Goal: Task Accomplishment & Management: Complete application form

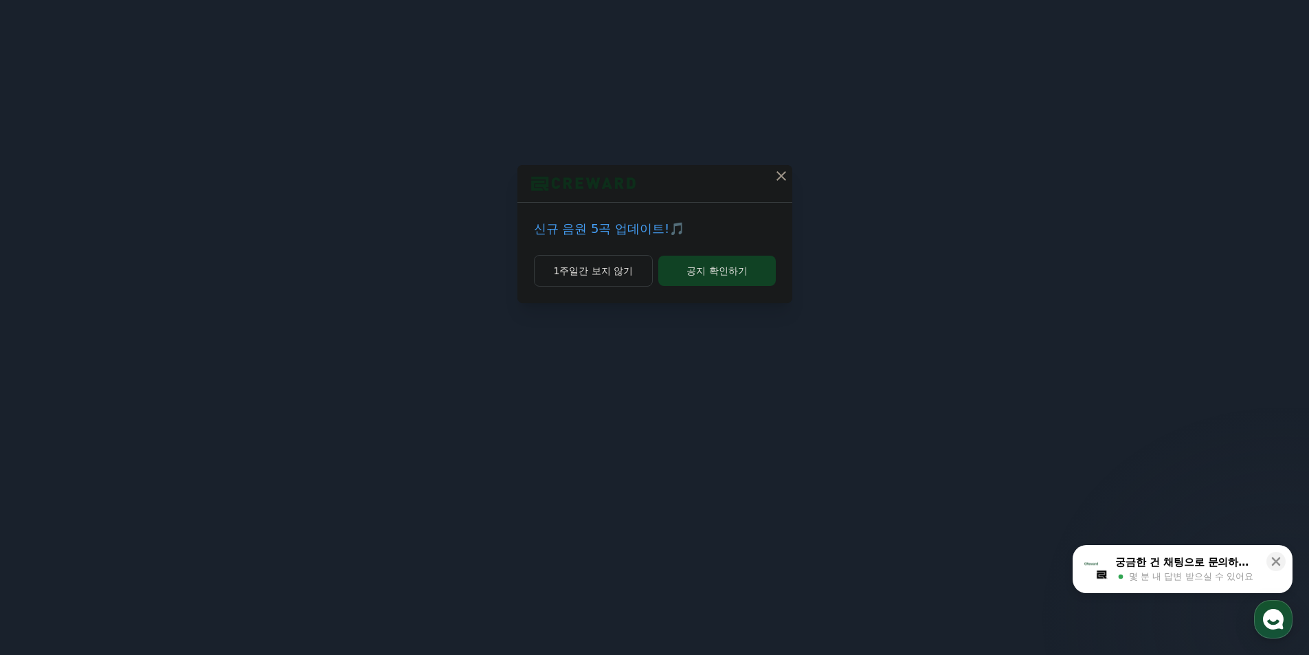
click at [779, 180] on icon at bounding box center [781, 176] width 16 height 16
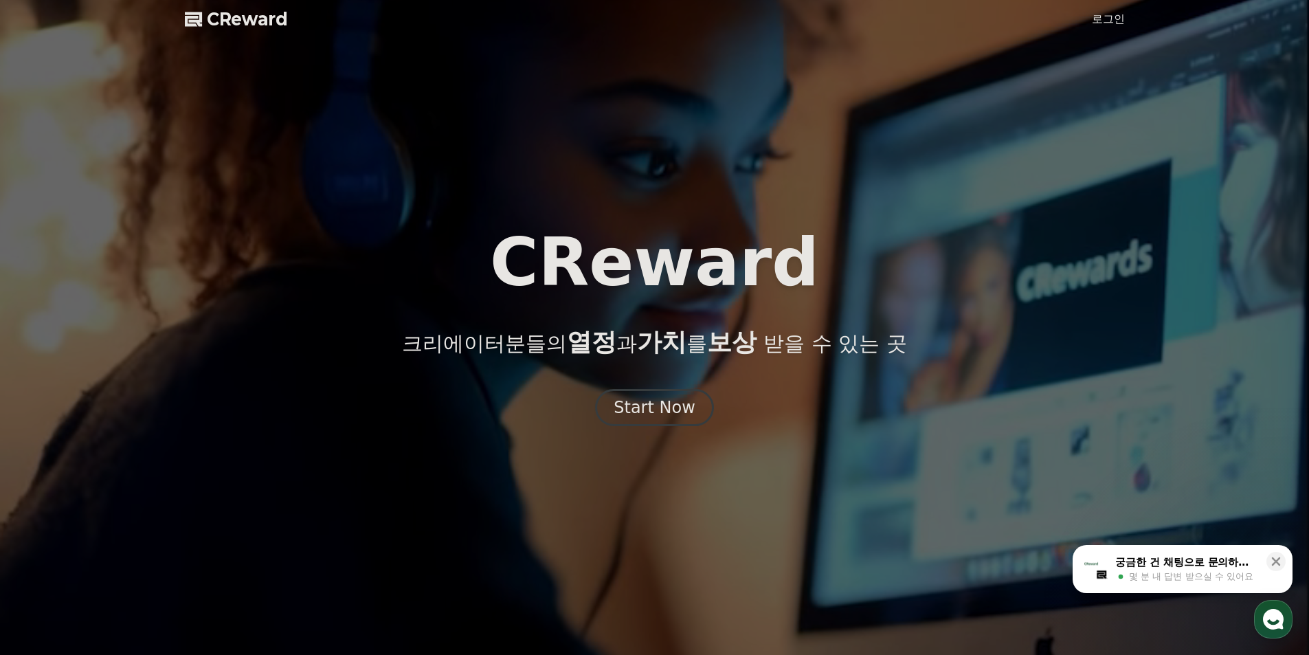
click at [1098, 17] on link "로그인" at bounding box center [1108, 19] width 33 height 16
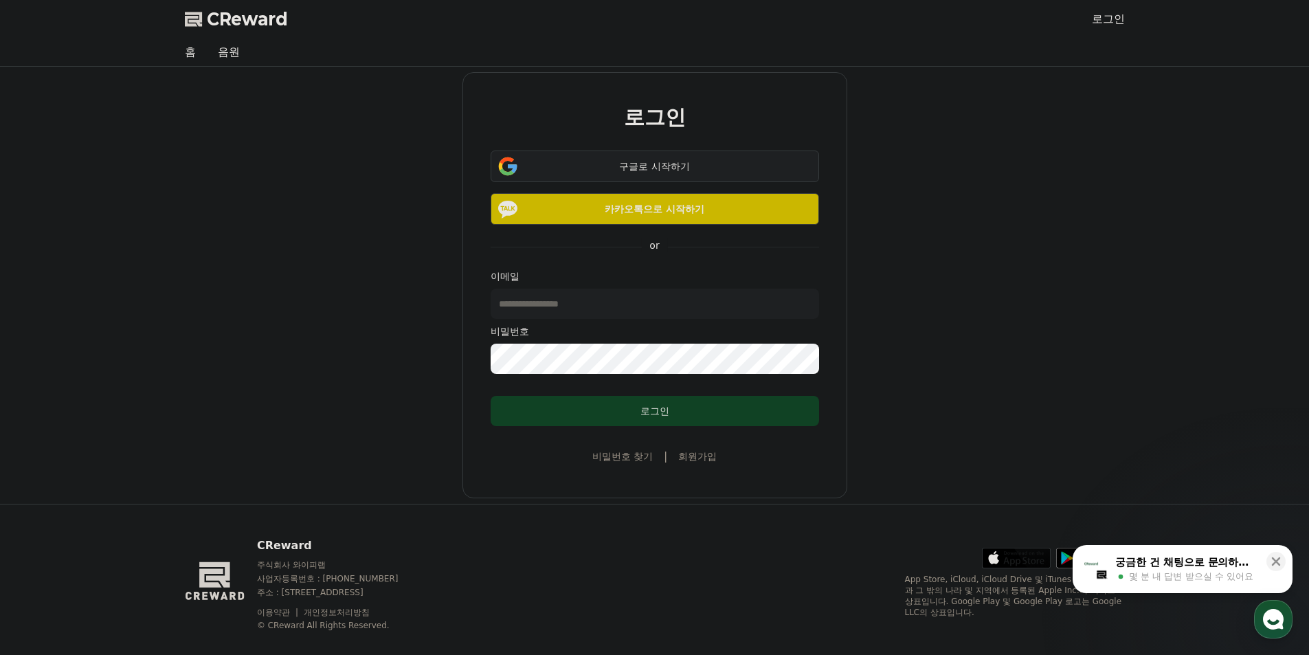
click at [643, 169] on div "구글로 시작하기" at bounding box center [655, 166] width 289 height 14
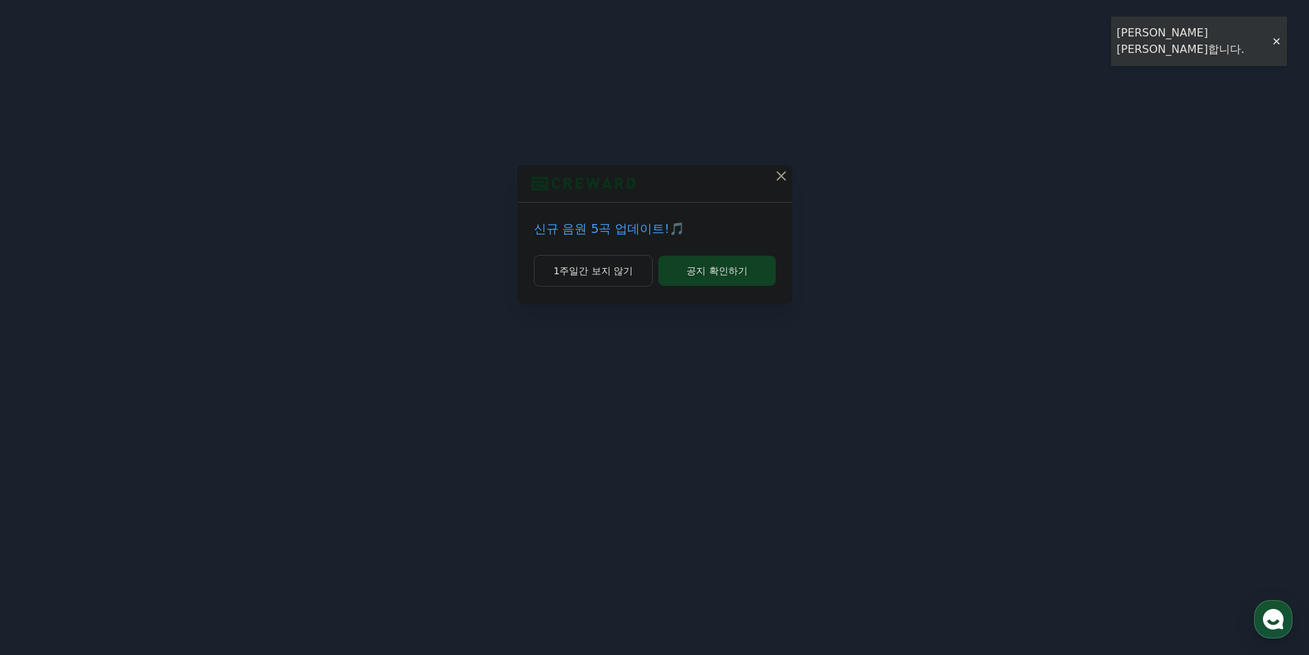
click at [776, 176] on icon at bounding box center [781, 176] width 16 height 16
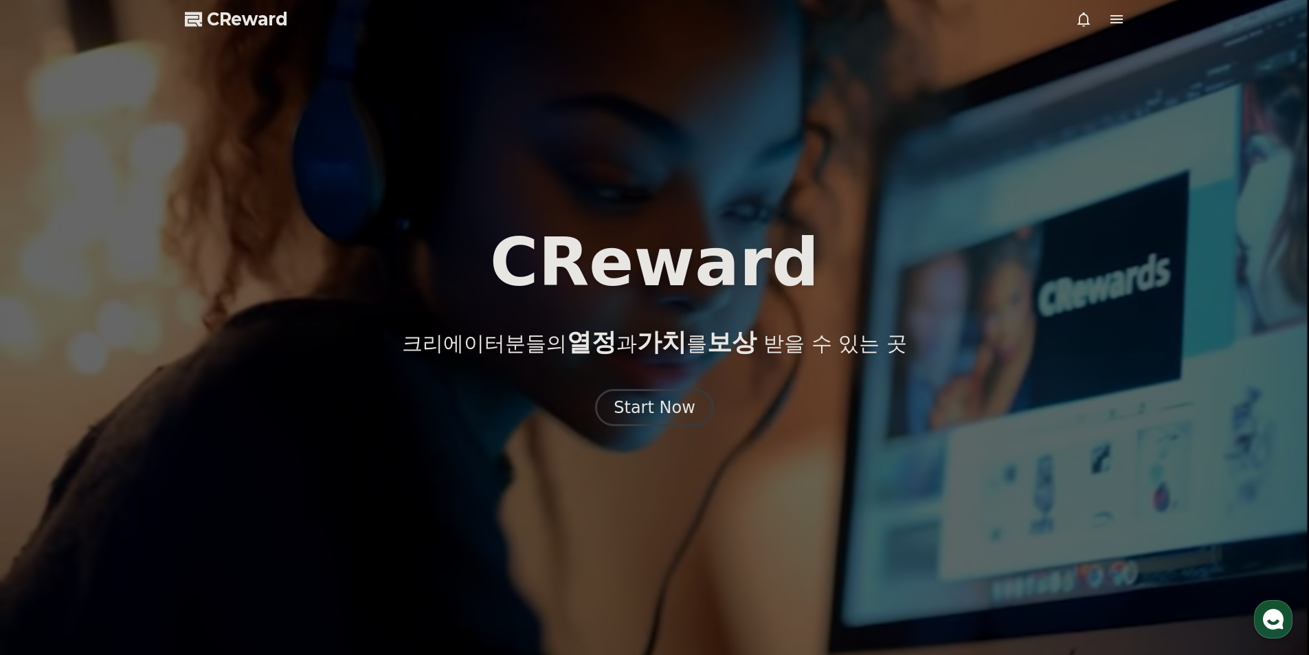
click at [1105, 22] on div at bounding box center [1100, 19] width 49 height 16
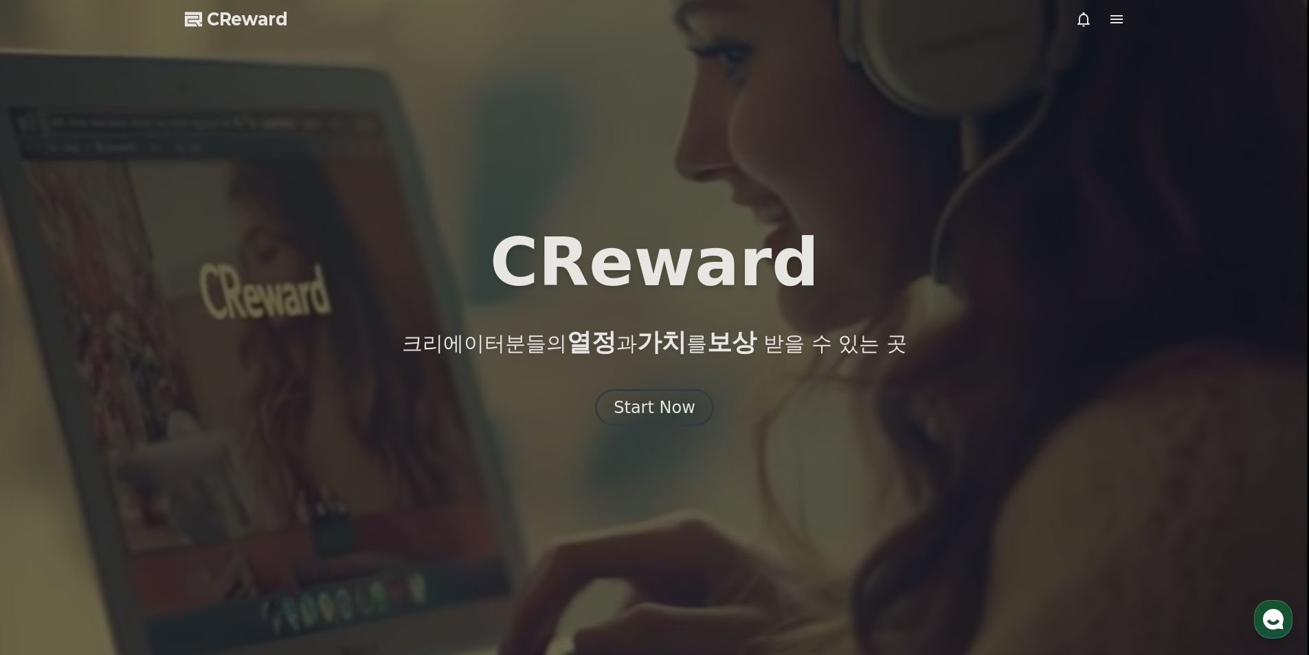
click at [1114, 24] on icon at bounding box center [1117, 19] width 16 height 16
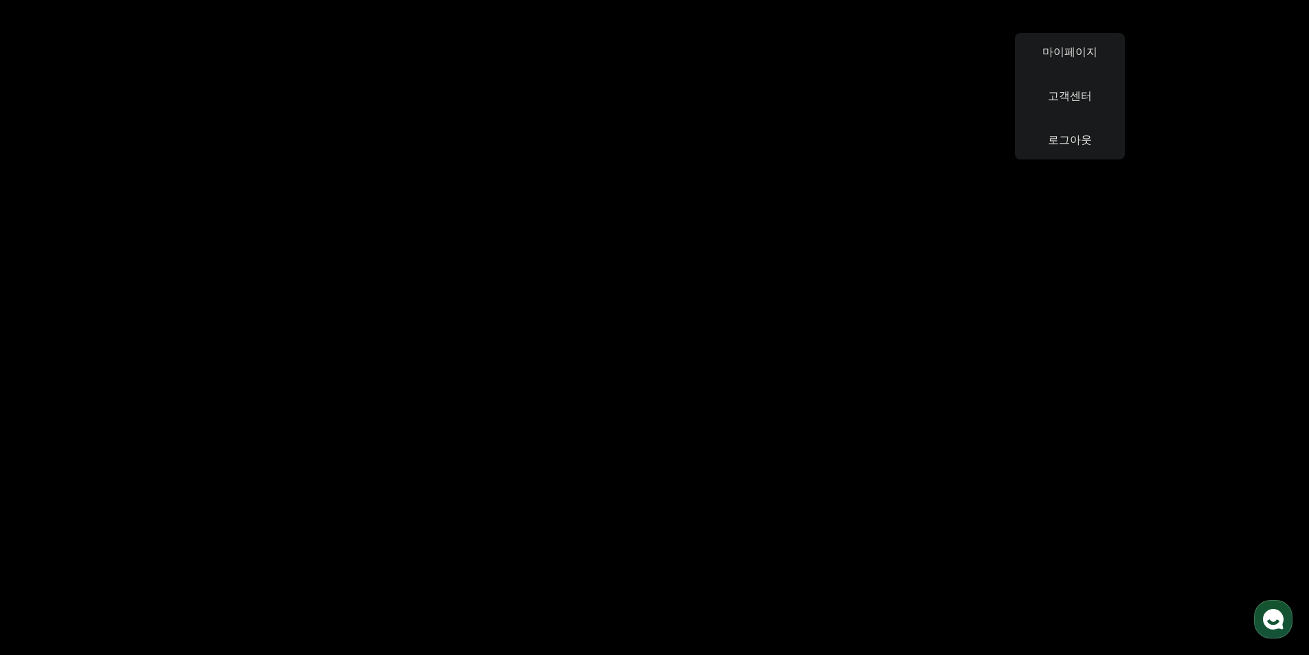
click at [1220, 68] on button "close" at bounding box center [654, 327] width 1309 height 655
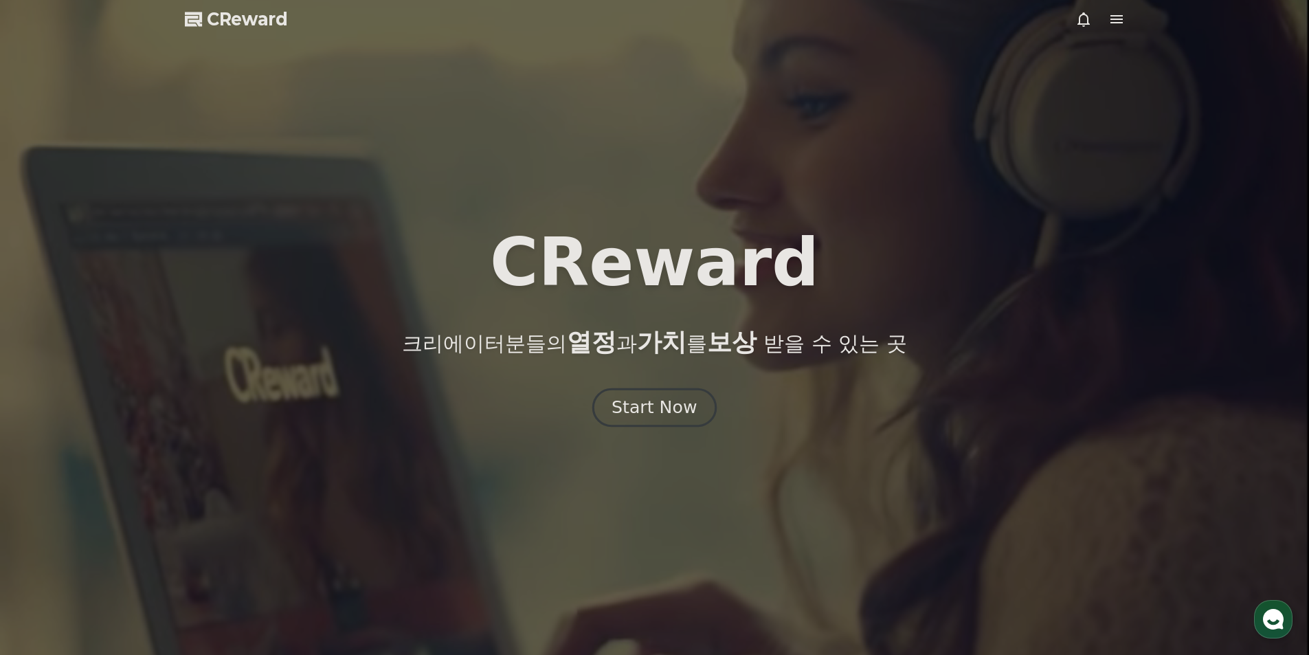
click at [694, 402] on button "Start Now" at bounding box center [655, 407] width 124 height 39
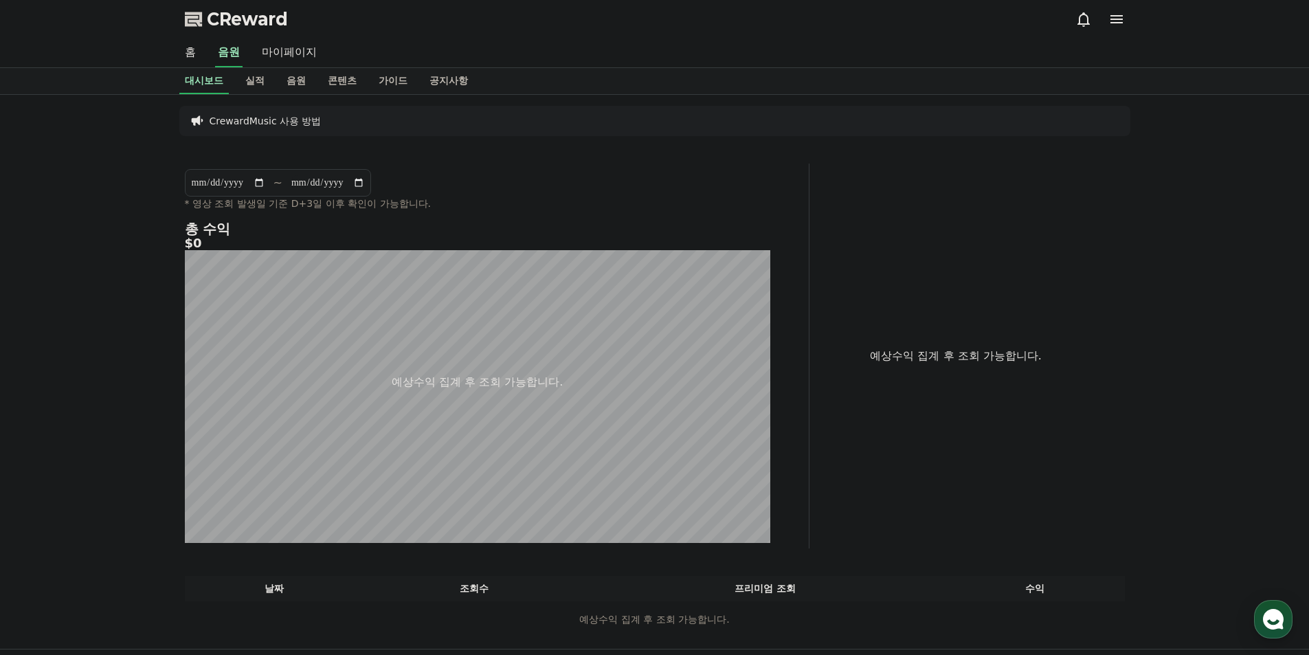
click at [111, 207] on div "**********" at bounding box center [654, 372] width 1309 height 554
click at [302, 88] on link "음원" at bounding box center [296, 81] width 41 height 26
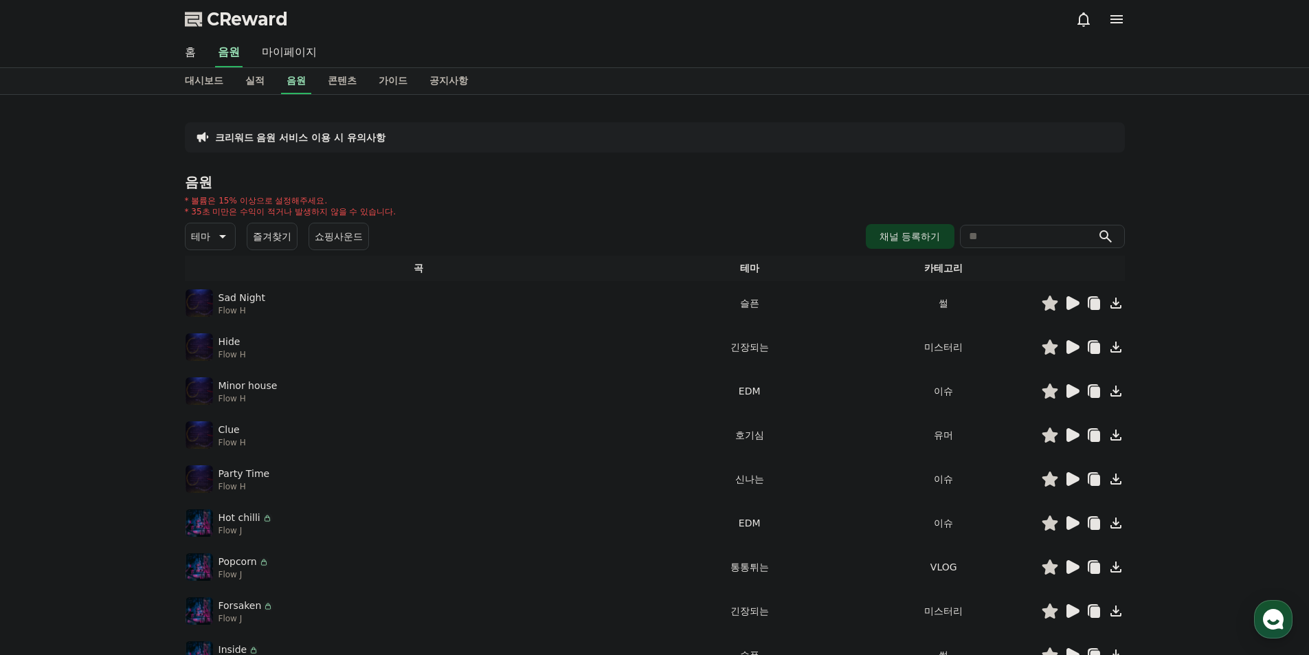
click at [1082, 303] on div at bounding box center [1083, 303] width 82 height 16
click at [1078, 301] on icon at bounding box center [1072, 303] width 16 height 16
click at [1066, 305] on icon at bounding box center [1072, 303] width 16 height 16
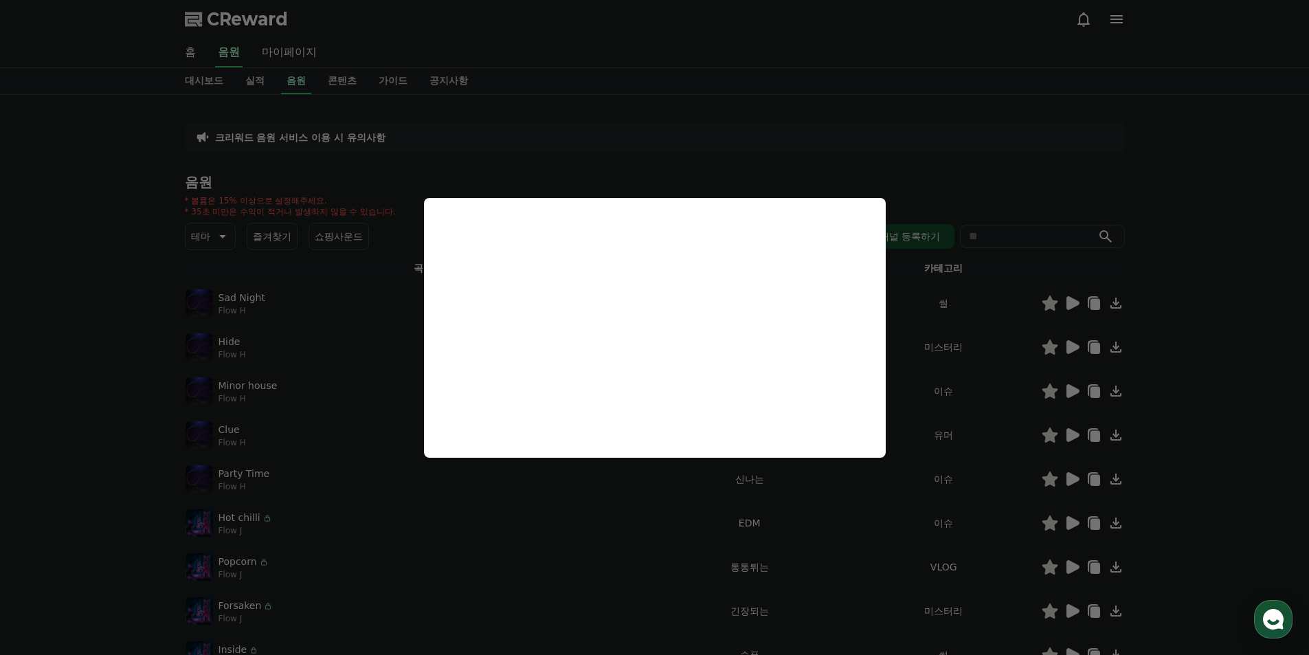
click at [409, 527] on button "close modal" at bounding box center [654, 327] width 1309 height 655
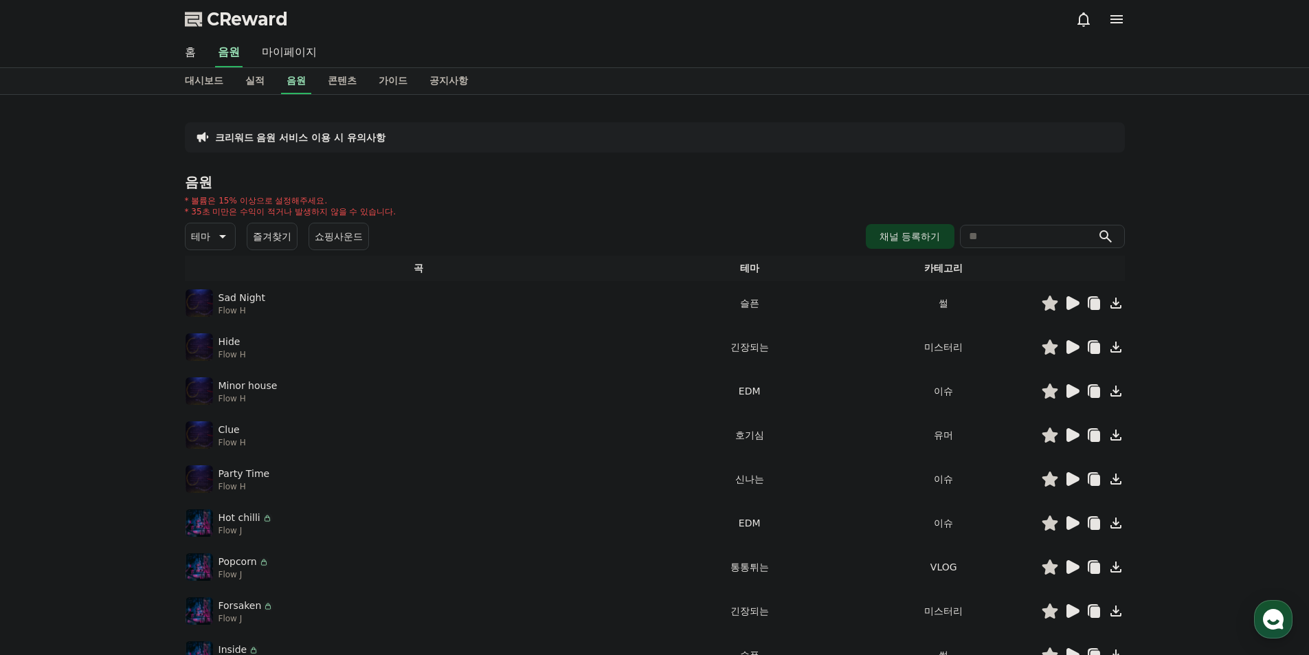
click at [1021, 241] on input "search" at bounding box center [1042, 236] width 165 height 23
click at [1098, 228] on button "submit" at bounding box center [1106, 236] width 16 height 16
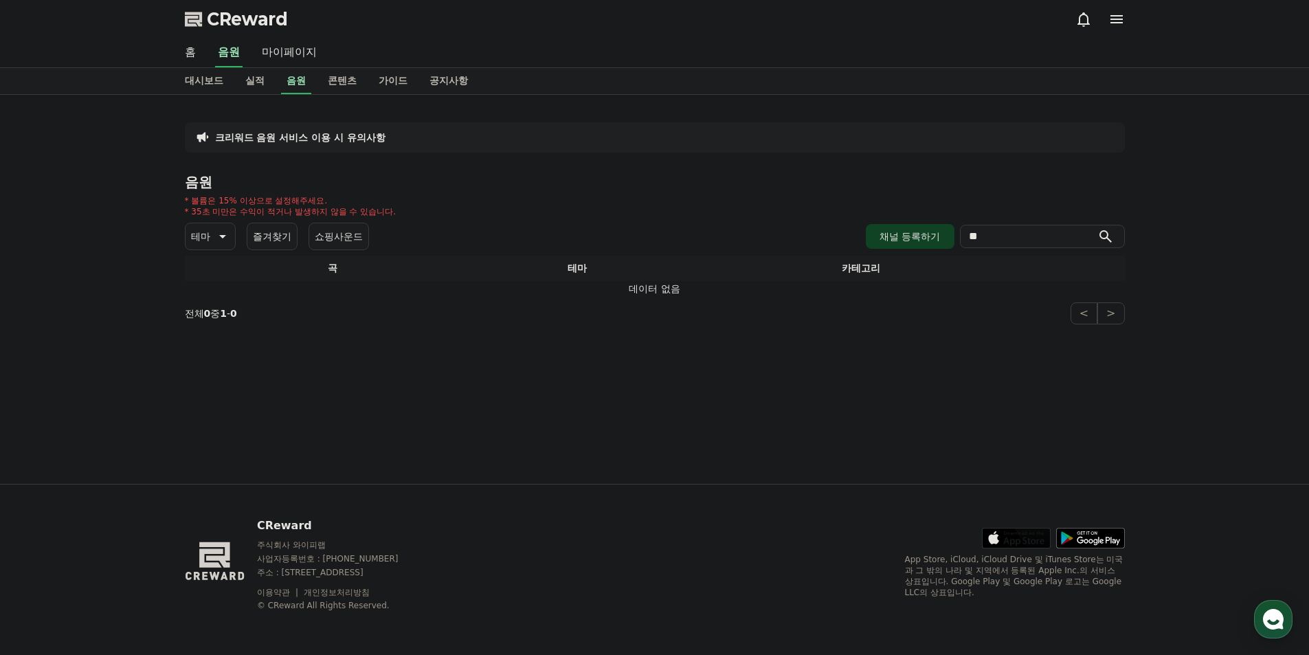
type input "*"
click at [923, 243] on button "채널 등록하기" at bounding box center [910, 236] width 88 height 25
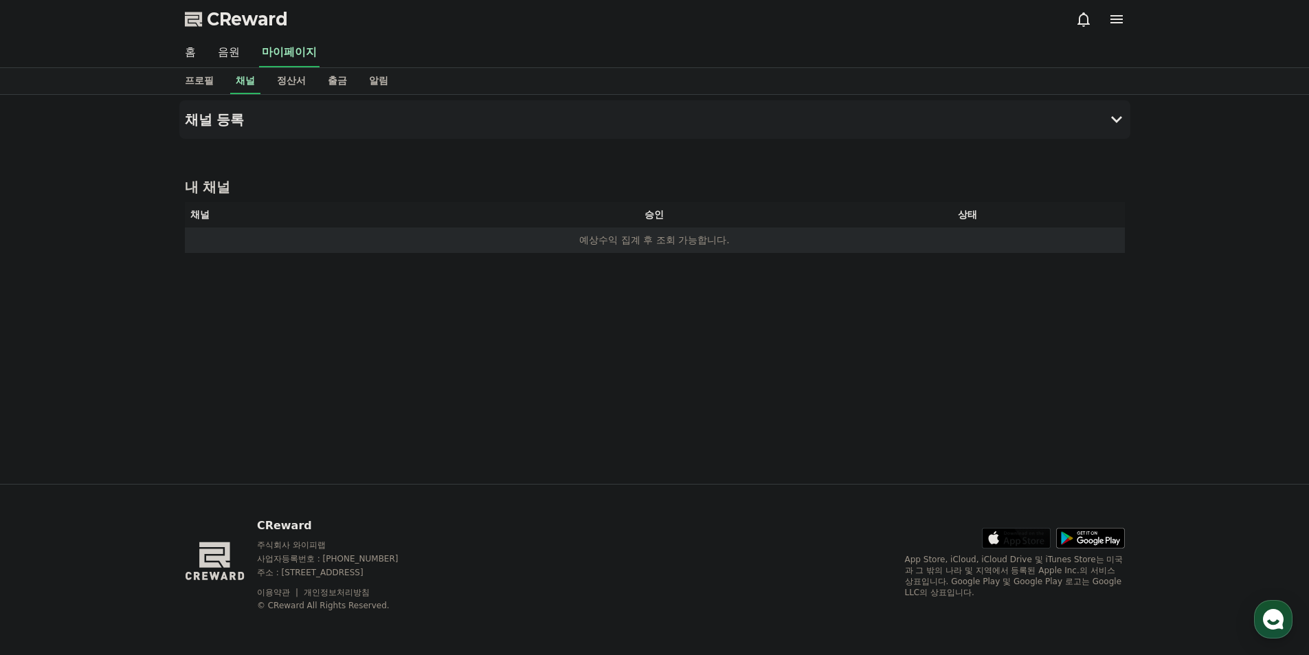
click at [654, 245] on td "예상수익 집계 후 조회 가능합니다." at bounding box center [655, 240] width 940 height 25
click at [651, 206] on th "승인" at bounding box center [654, 214] width 313 height 25
click at [955, 220] on th "상태" at bounding box center [967, 214] width 313 height 25
click at [969, 215] on th "상태" at bounding box center [967, 214] width 313 height 25
click at [211, 190] on h4 "내 채널" at bounding box center [655, 186] width 940 height 19
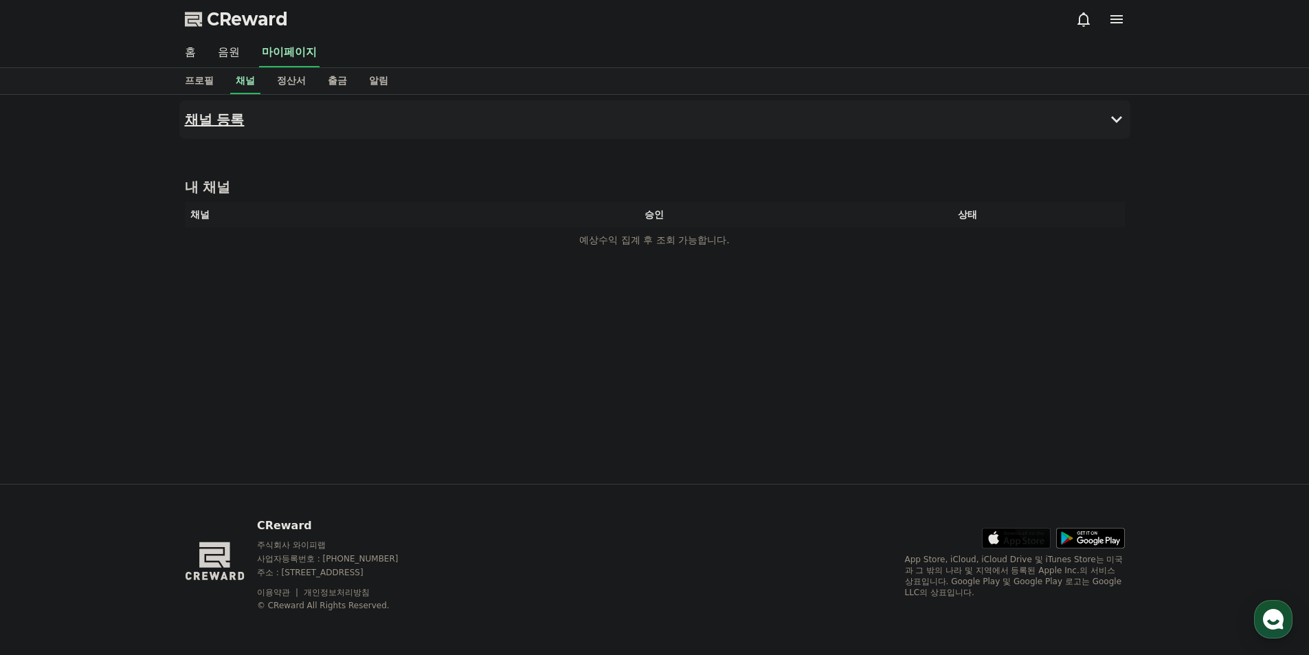
click at [227, 120] on h4 "채널 등록" at bounding box center [215, 119] width 60 height 15
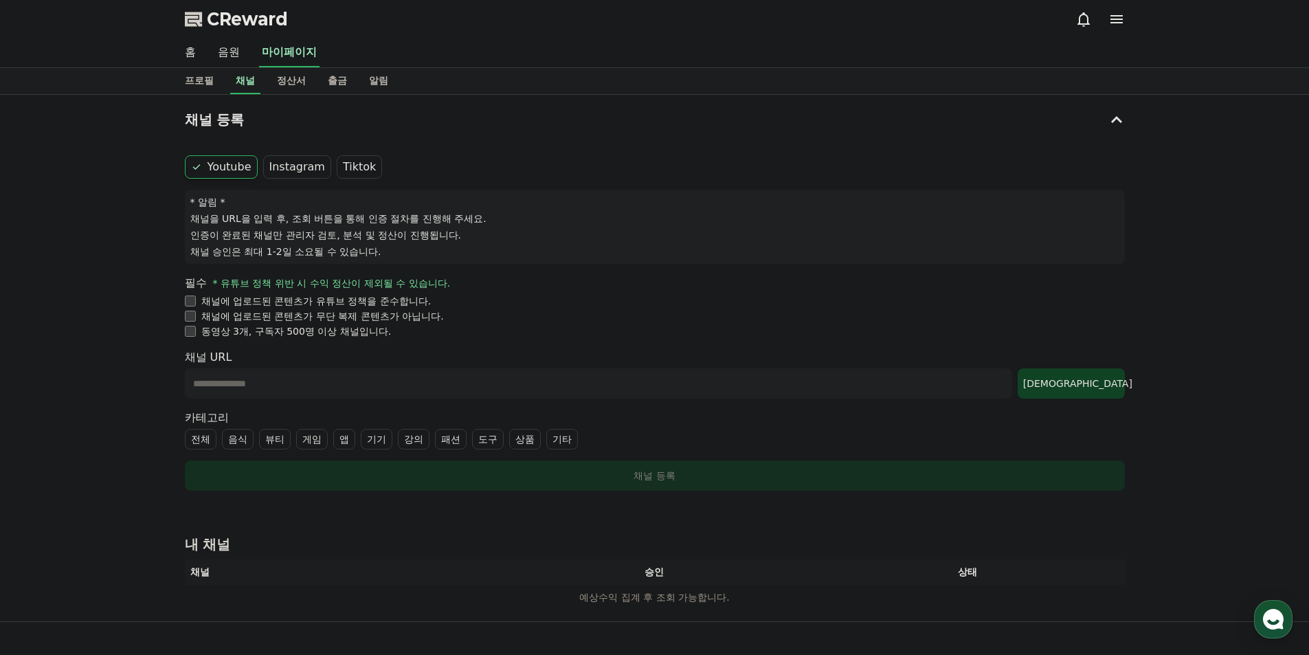
click at [281, 386] on input "text" at bounding box center [599, 383] width 828 height 30
paste input "**********"
drag, startPoint x: 337, startPoint y: 388, endPoint x: 139, endPoint y: 386, distance: 198.0
click at [139, 386] on div "**********" at bounding box center [654, 358] width 1309 height 527
type input "**********"
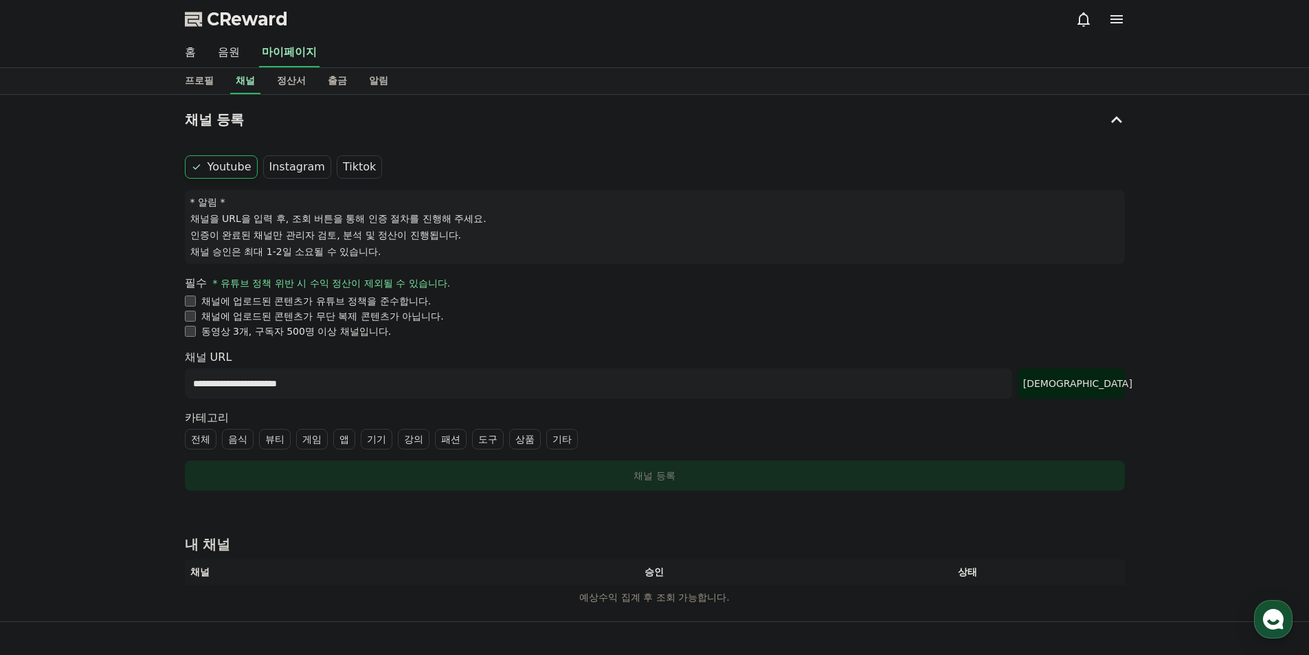
click at [1092, 378] on div "조회" at bounding box center [1072, 384] width 96 height 14
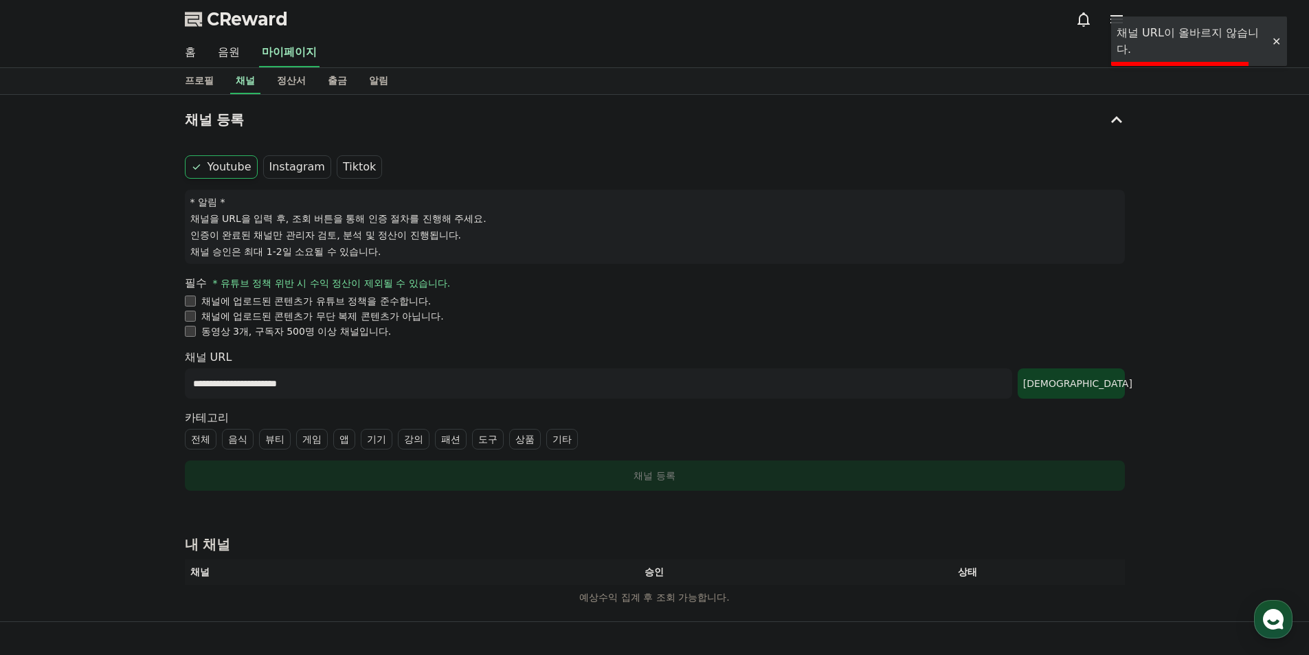
click at [1276, 49] on div "홈 음원 마이페이지" at bounding box center [654, 53] width 1309 height 30
click at [1276, 36] on div at bounding box center [1276, 41] width 22 height 13
drag, startPoint x: 384, startPoint y: 390, endPoint x: 42, endPoint y: 411, distance: 342.3
click at [78, 409] on div "**********" at bounding box center [654, 358] width 1309 height 527
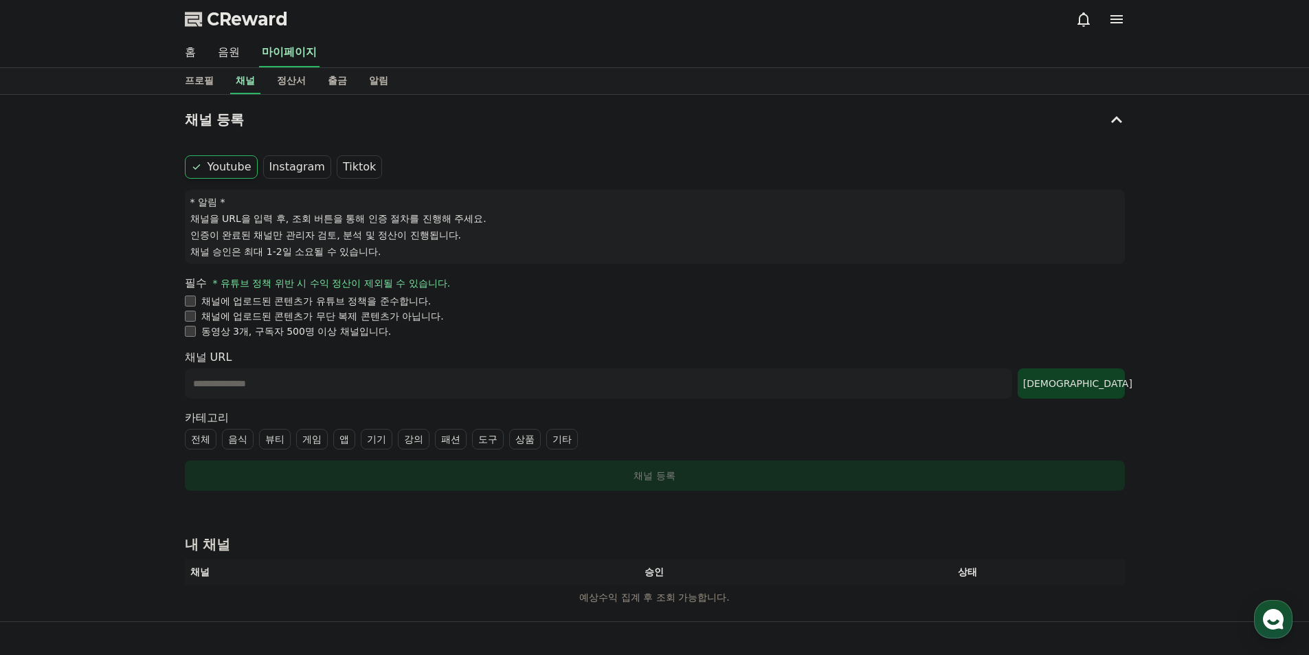
click at [356, 381] on input "text" at bounding box center [599, 383] width 828 height 30
paste input "**********"
type input "**********"
click at [1102, 387] on div "조회" at bounding box center [1072, 384] width 96 height 14
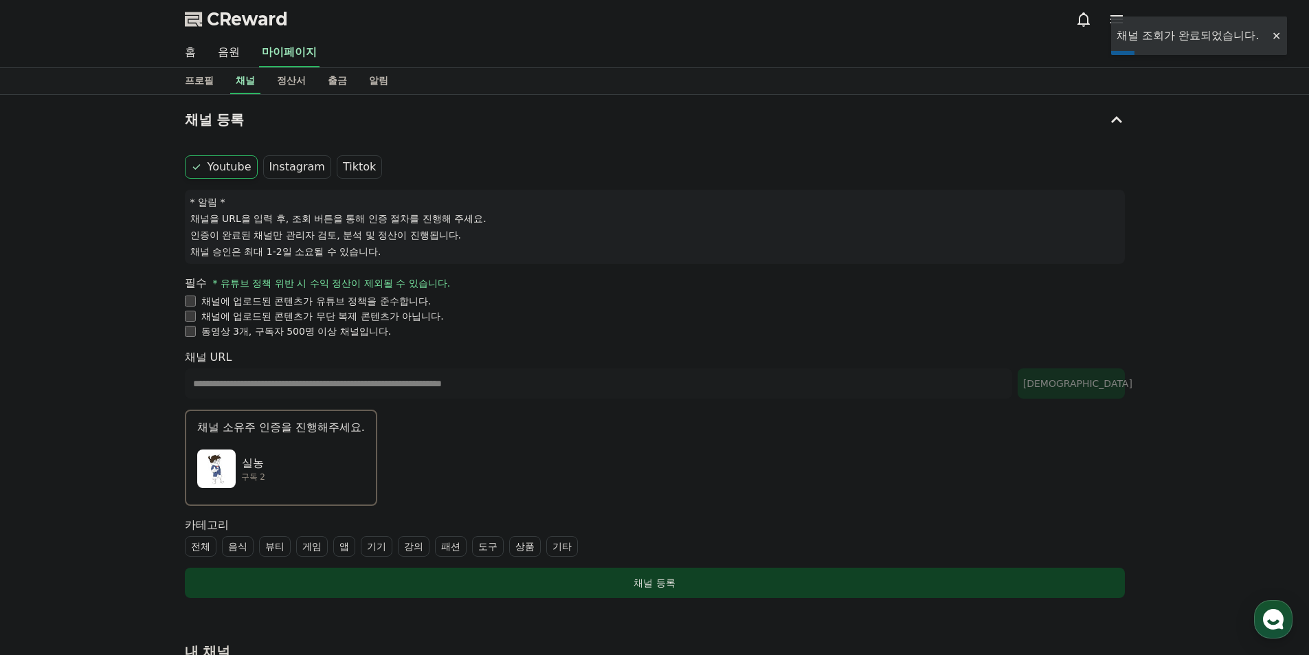
click at [122, 492] on div "**********" at bounding box center [654, 412] width 1309 height 634
click at [133, 344] on div "**********" at bounding box center [654, 412] width 1309 height 634
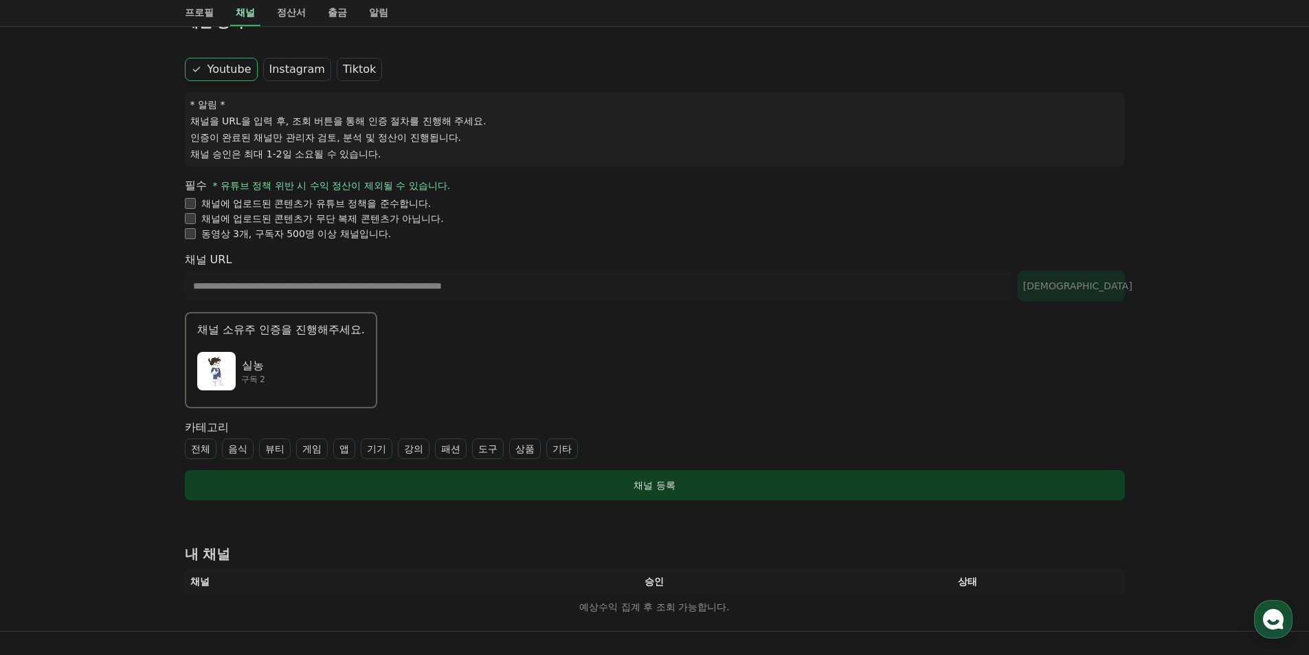
scroll to position [137, 0]
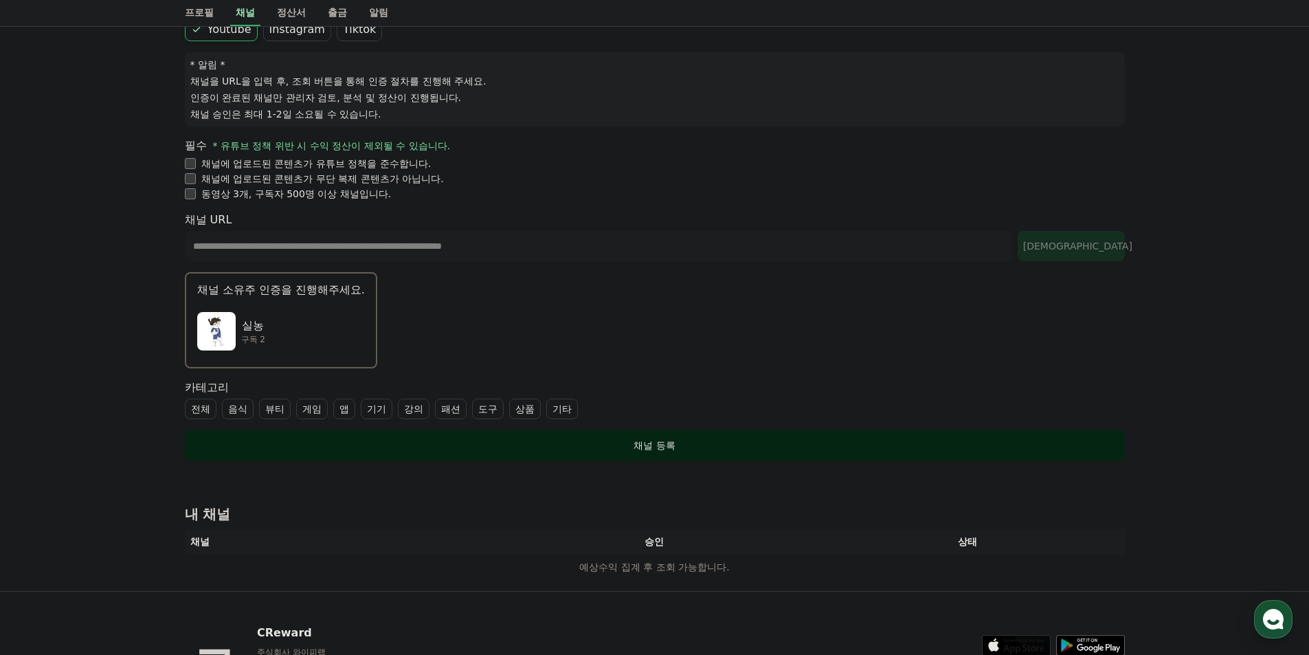
click at [640, 452] on div "채널 등록" at bounding box center [654, 446] width 885 height 14
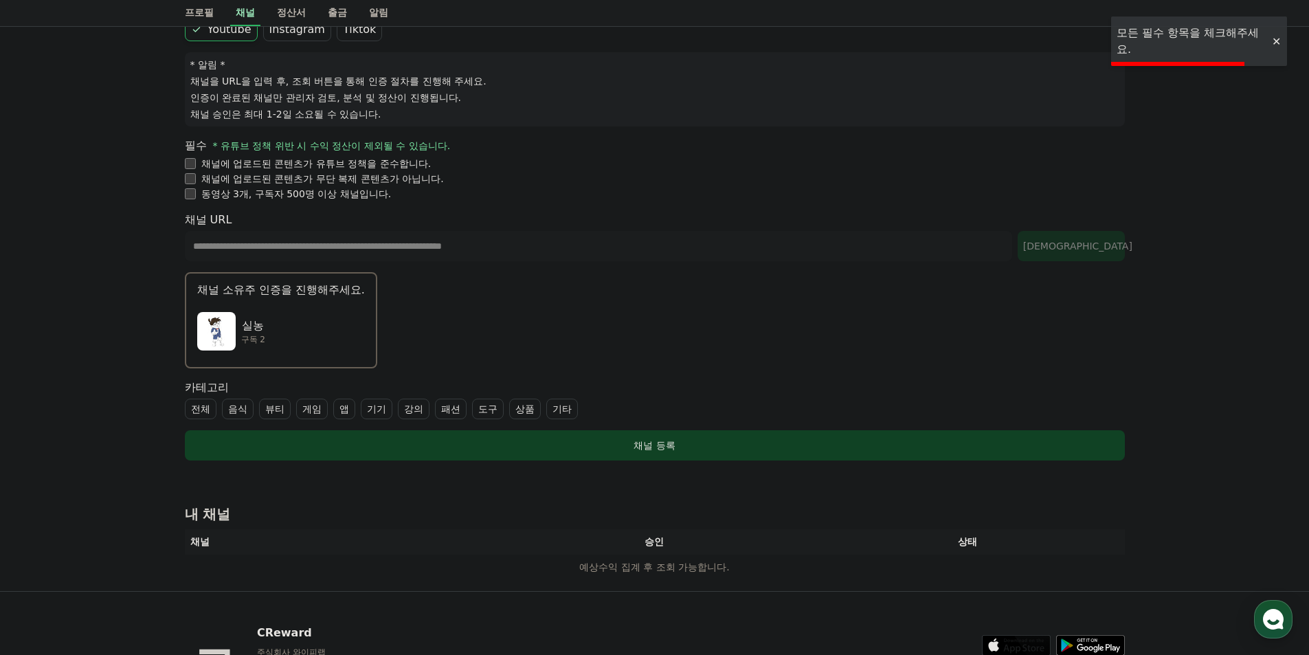
click at [1281, 45] on div at bounding box center [1276, 41] width 22 height 13
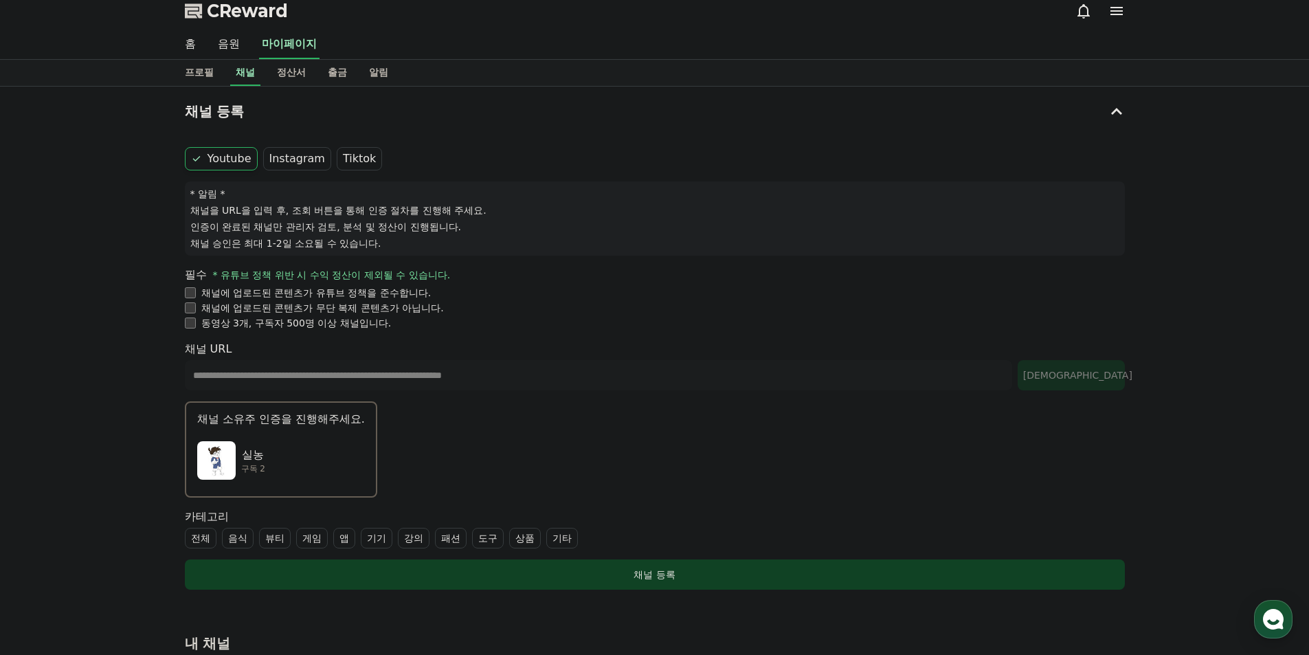
scroll to position [0, 0]
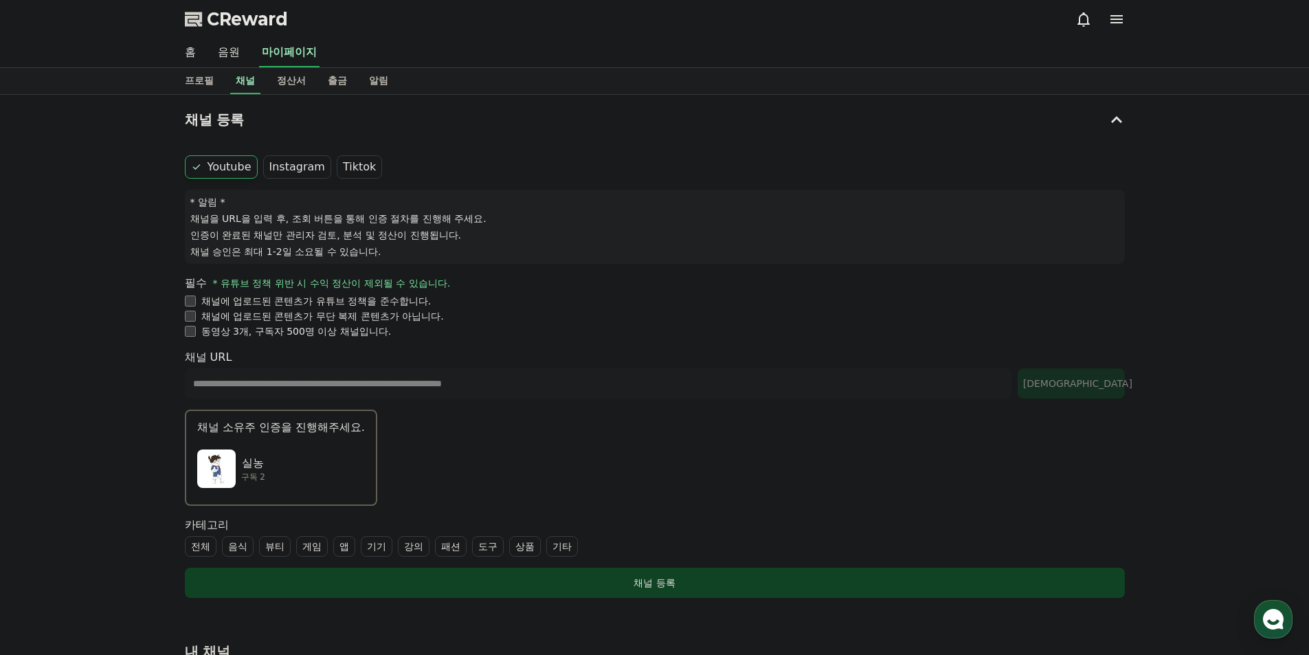
click at [120, 228] on div "**********" at bounding box center [654, 412] width 1309 height 634
click at [207, 80] on link "프로필" at bounding box center [199, 81] width 51 height 26
select select "**********"
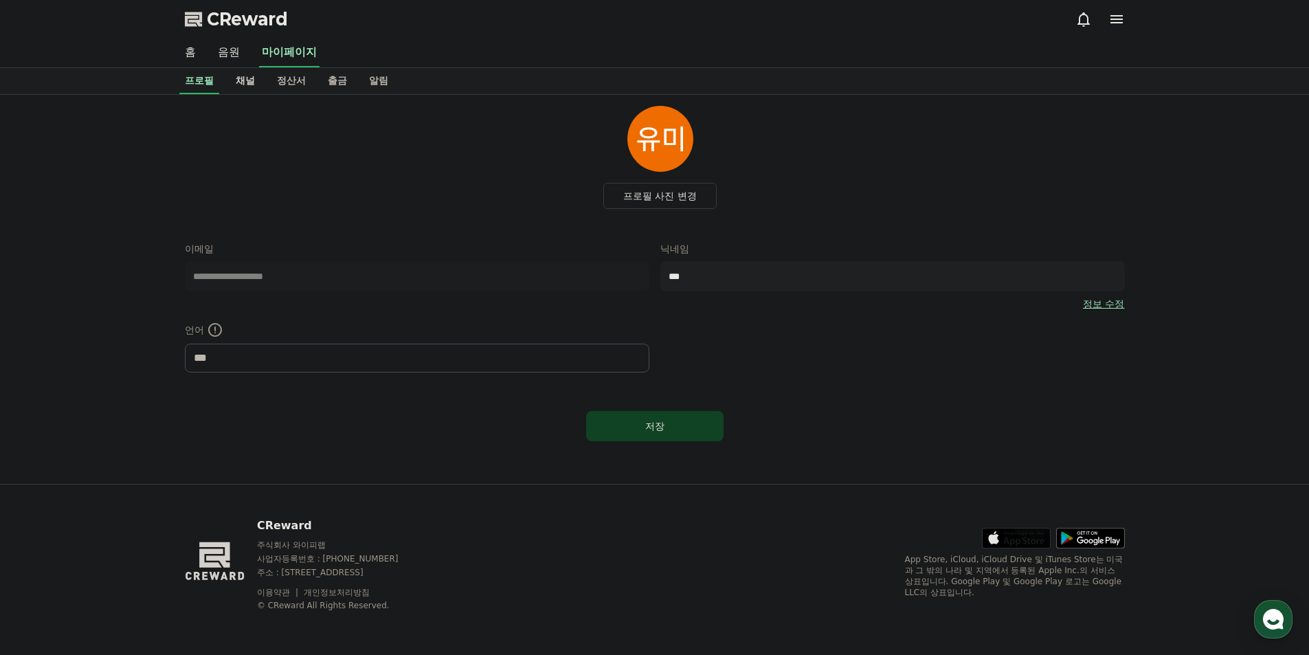
click at [249, 87] on link "채널" at bounding box center [245, 81] width 41 height 26
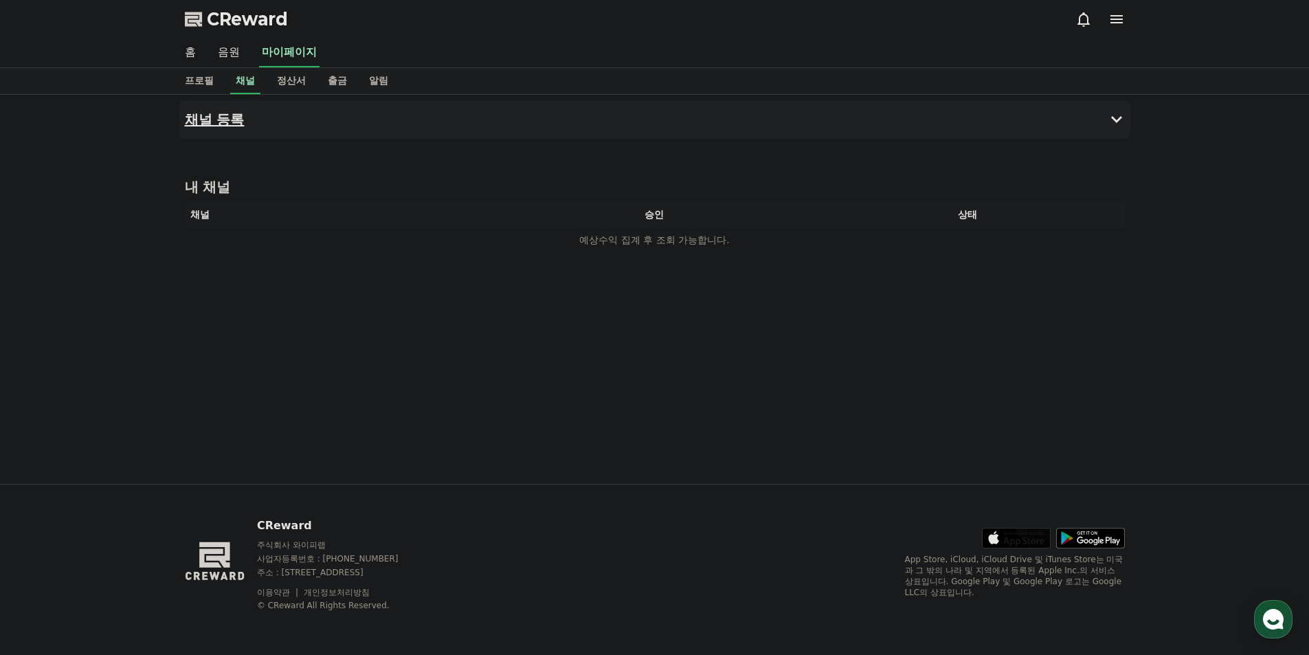
click at [241, 127] on h4 "채널 등록" at bounding box center [215, 119] width 60 height 15
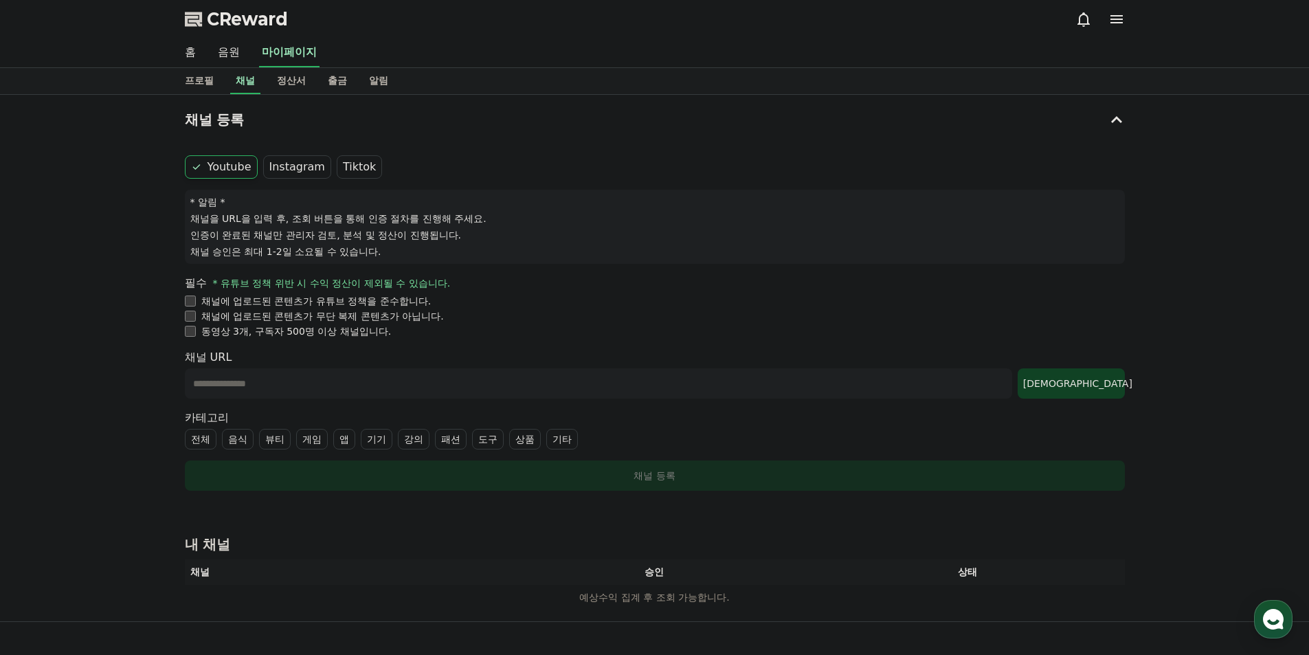
click at [76, 359] on div "채널 등록 Youtube Instagram Tiktok * 알림 * 채널을 URL을 입력 후, 조회 버튼을 통해 인증 절차를 진행해 주세요. …" at bounding box center [654, 358] width 1309 height 527
click at [201, 82] on link "프로필" at bounding box center [199, 81] width 51 height 26
click at [199, 60] on link "홈" at bounding box center [190, 52] width 33 height 29
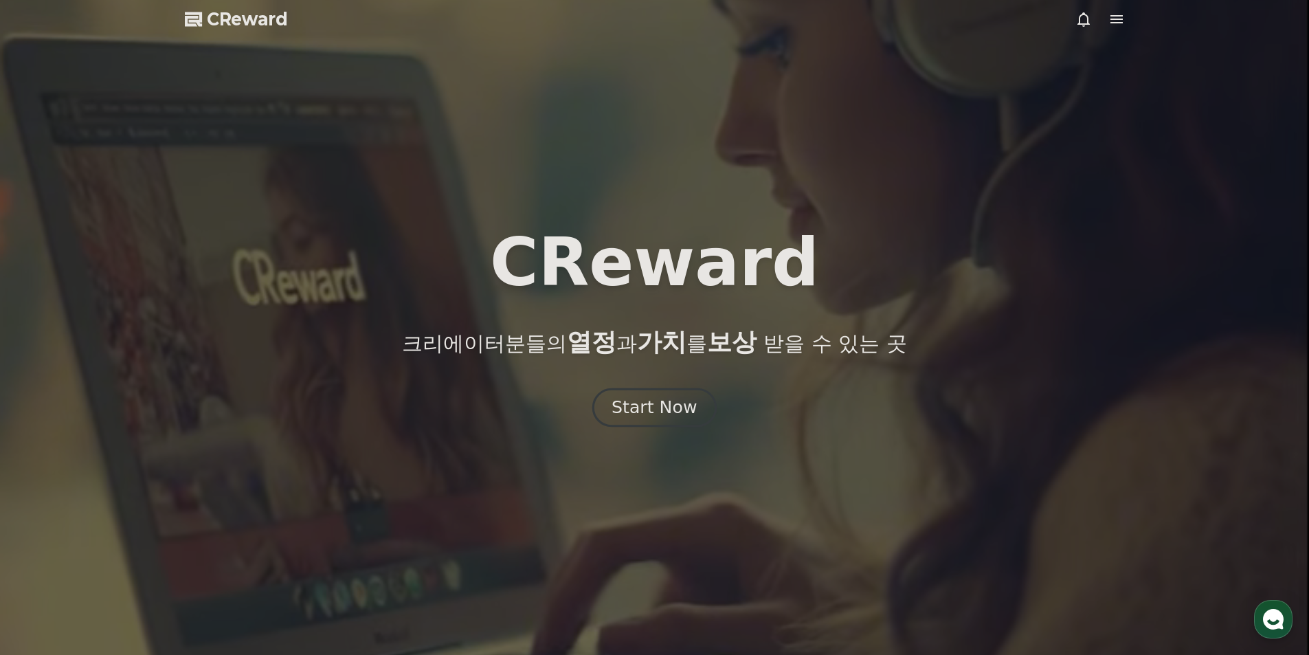
click at [650, 412] on div "Start Now" at bounding box center [654, 407] width 85 height 23
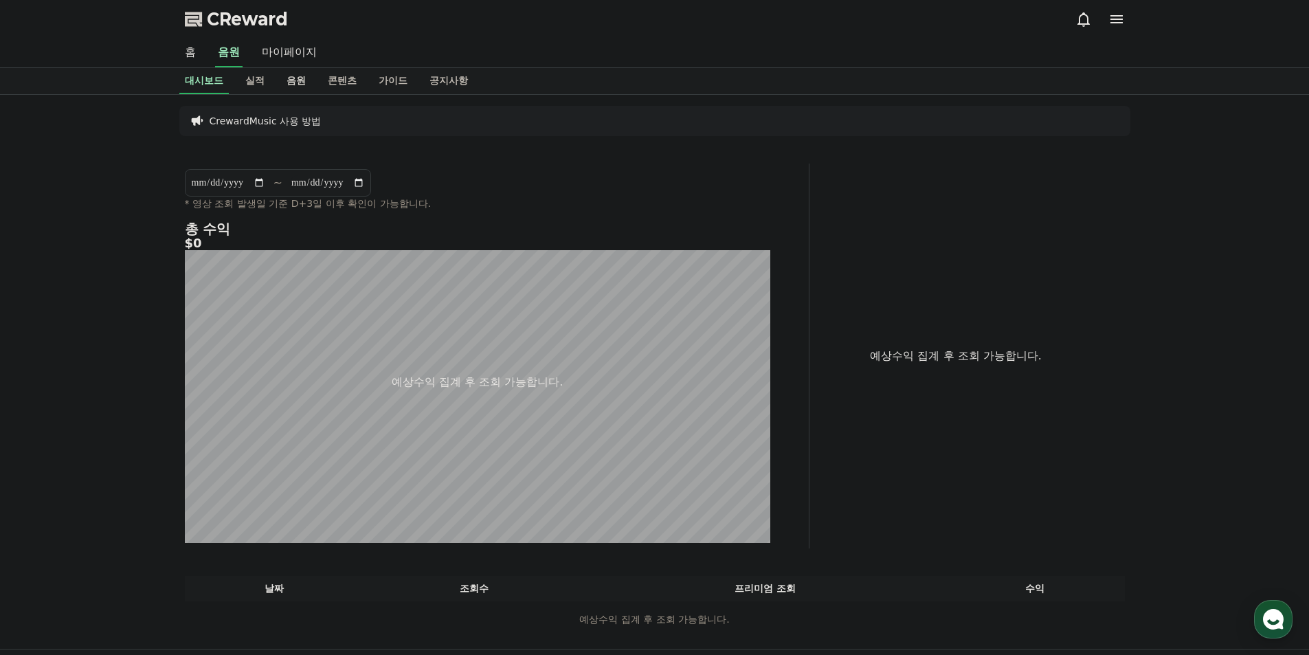
click at [294, 76] on link "음원" at bounding box center [296, 81] width 41 height 26
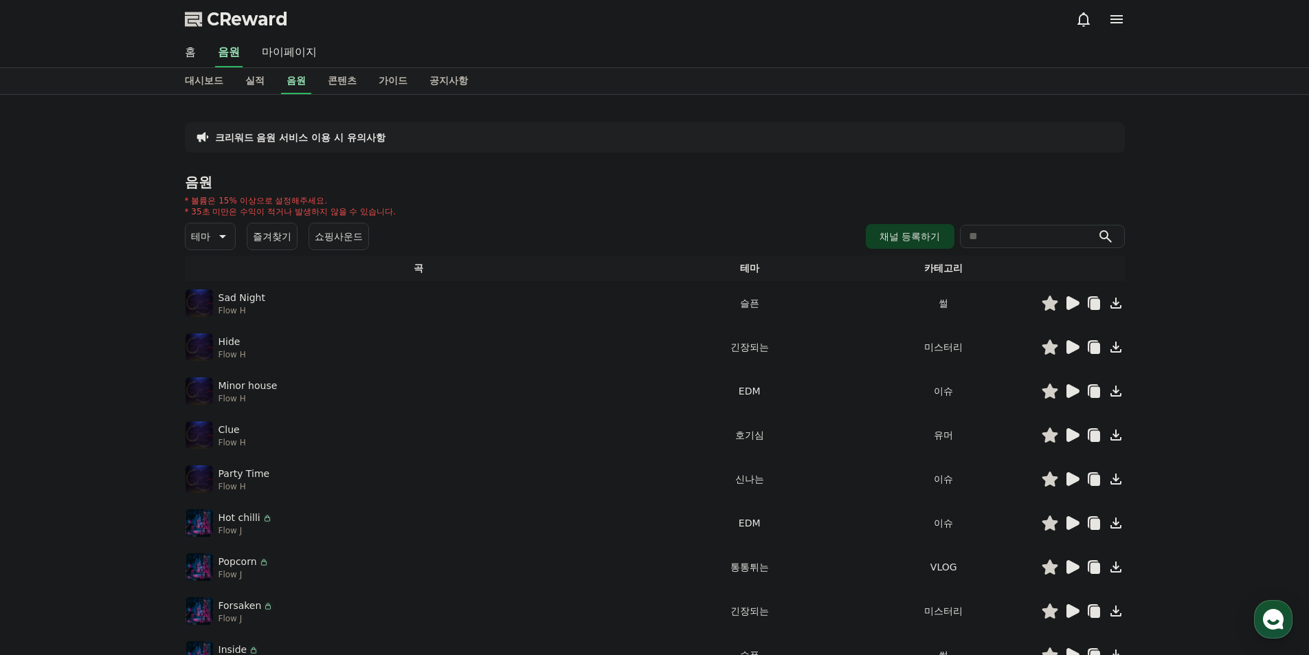
click at [205, 532] on img at bounding box center [199, 522] width 27 height 27
click at [227, 237] on icon at bounding box center [221, 236] width 16 height 16
click at [215, 313] on button "통통튀는" at bounding box center [211, 314] width 49 height 30
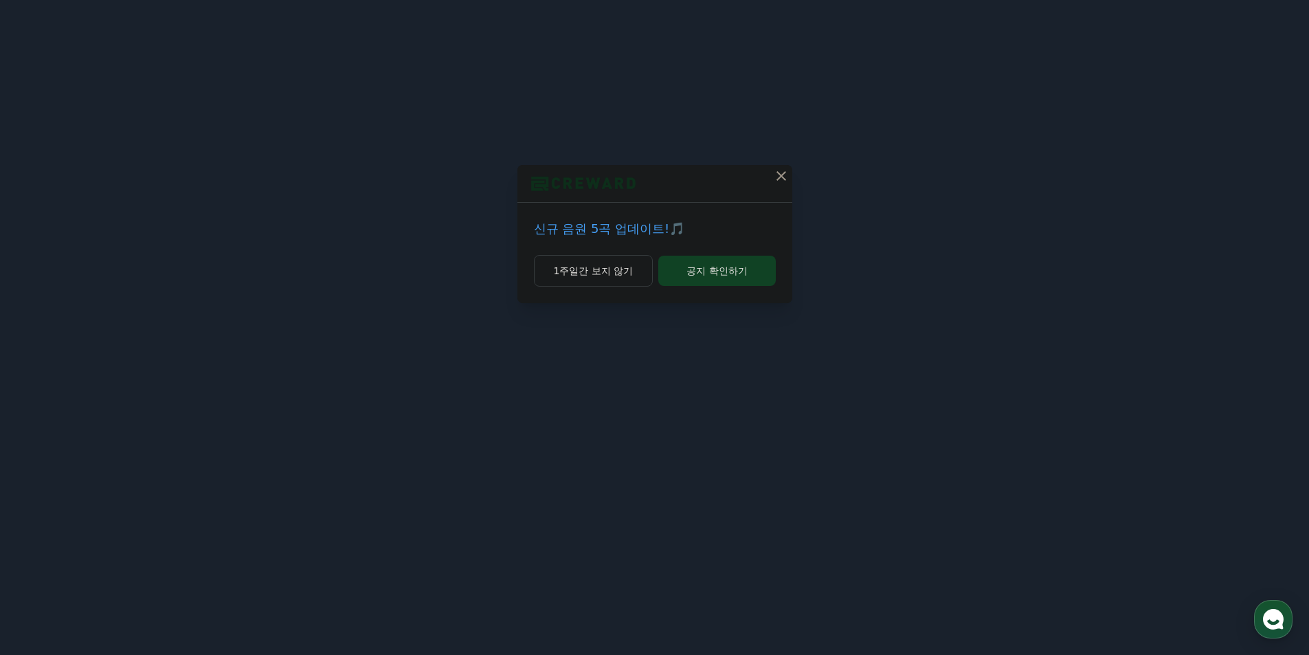
click at [782, 175] on icon at bounding box center [781, 176] width 16 height 16
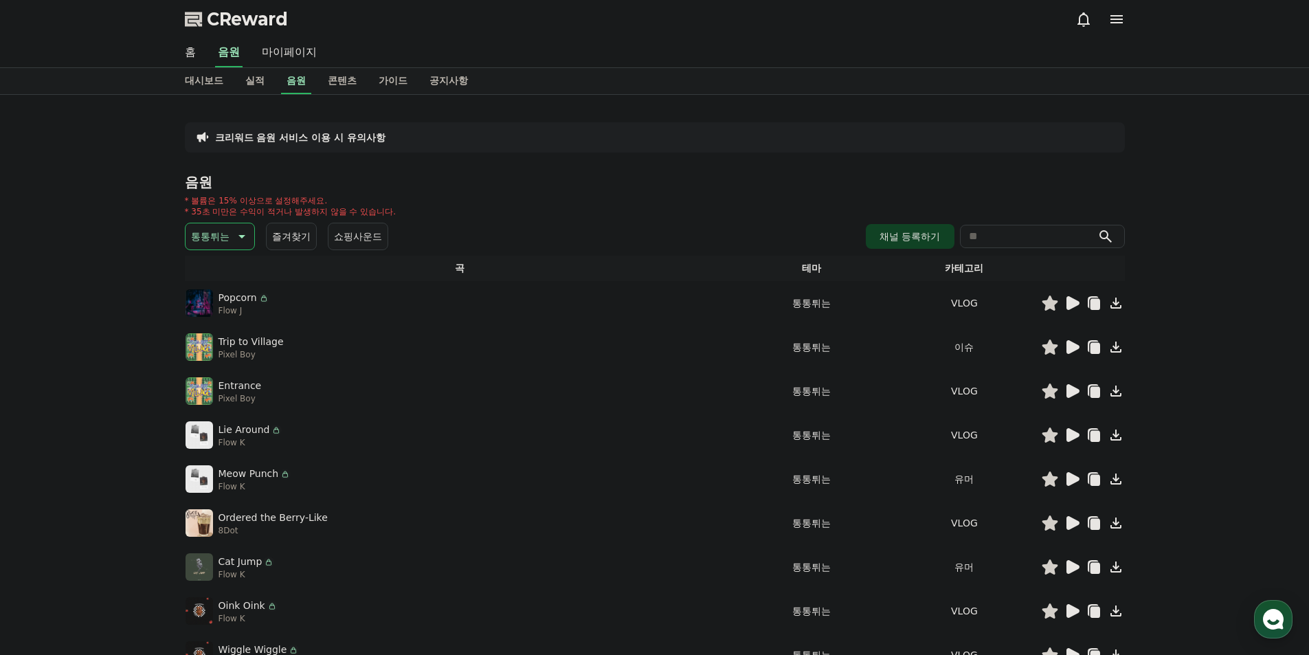
click at [213, 237] on p "통통튀는" at bounding box center [210, 236] width 38 height 19
click at [219, 304] on button "귀여운" at bounding box center [207, 295] width 40 height 30
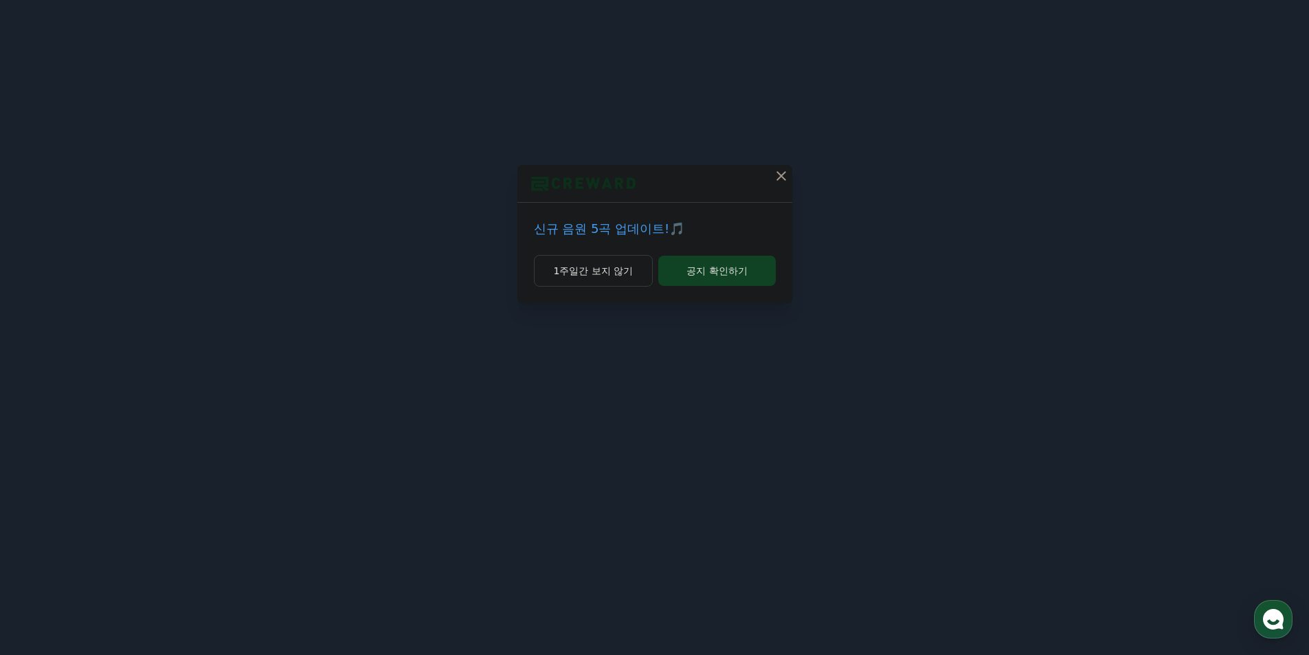
click at [772, 181] on button at bounding box center [782, 176] width 22 height 22
click at [772, 181] on h4 "음원" at bounding box center [655, 182] width 940 height 15
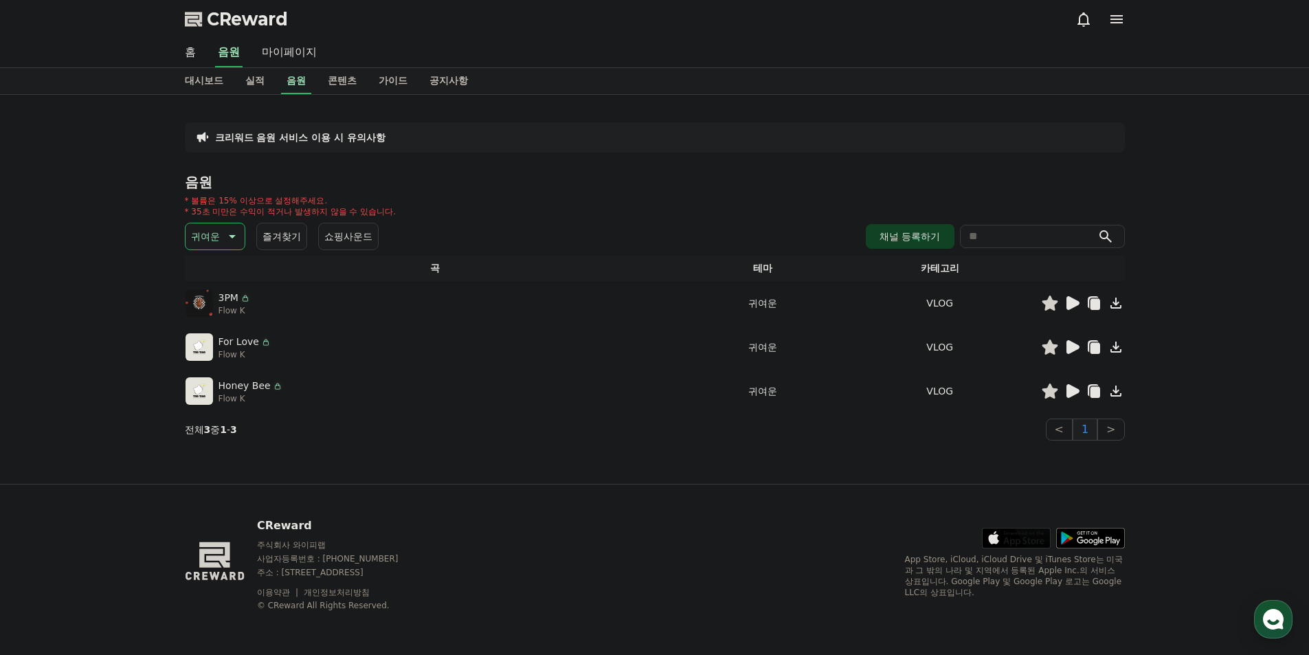
click at [1068, 386] on icon at bounding box center [1073, 391] width 13 height 14
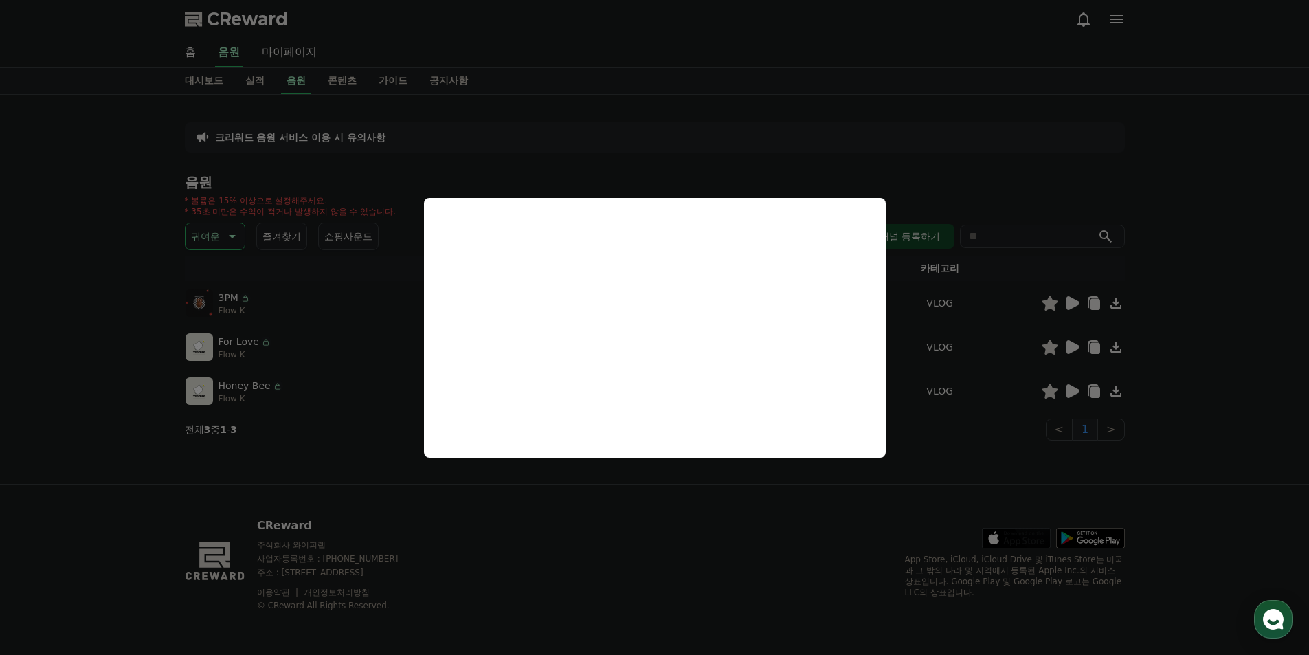
click at [683, 529] on button "close modal" at bounding box center [654, 327] width 1309 height 655
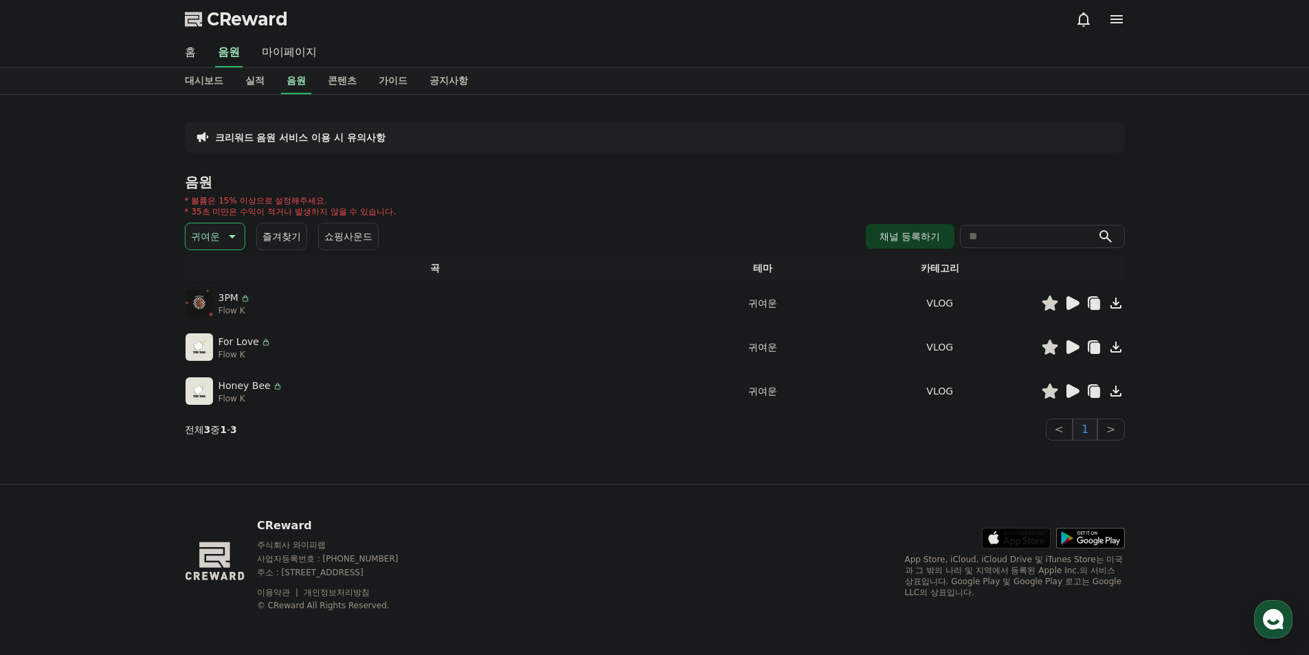
click at [1078, 352] on icon at bounding box center [1072, 347] width 16 height 16
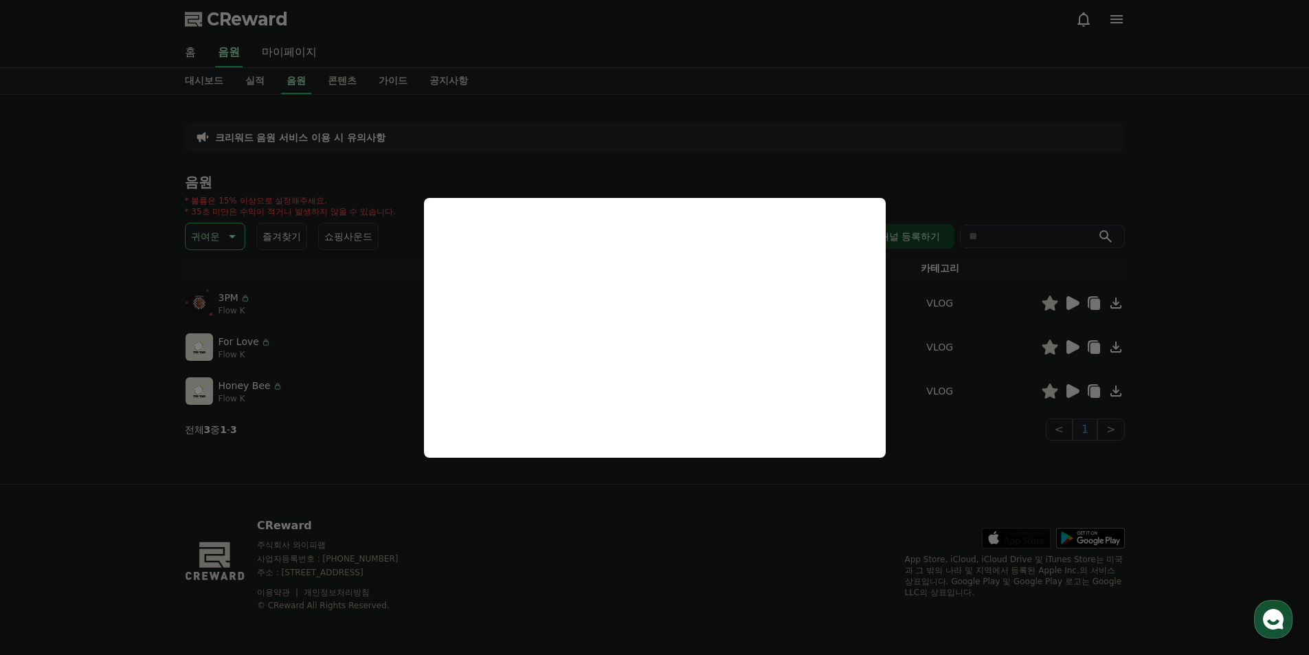
click at [630, 518] on button "close modal" at bounding box center [654, 327] width 1309 height 655
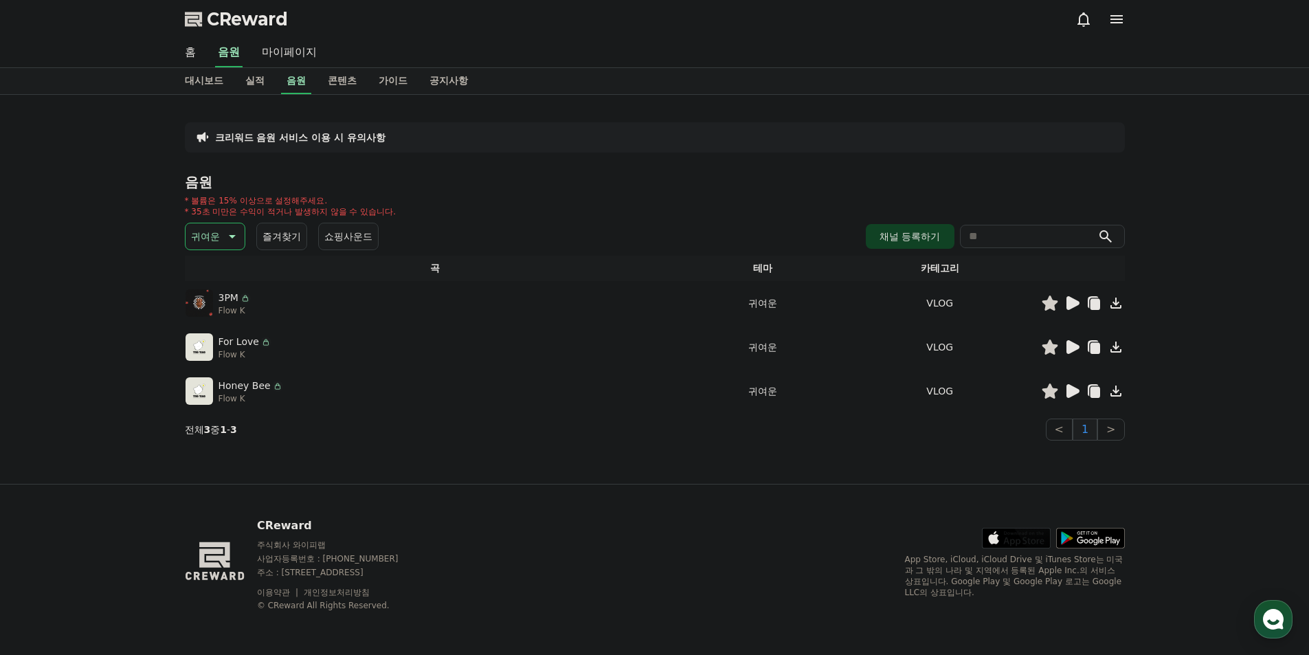
click at [1069, 309] on icon at bounding box center [1073, 303] width 13 height 14
click at [1070, 302] on icon at bounding box center [1073, 303] width 13 height 14
click at [1067, 304] on icon at bounding box center [1073, 303] width 13 height 14
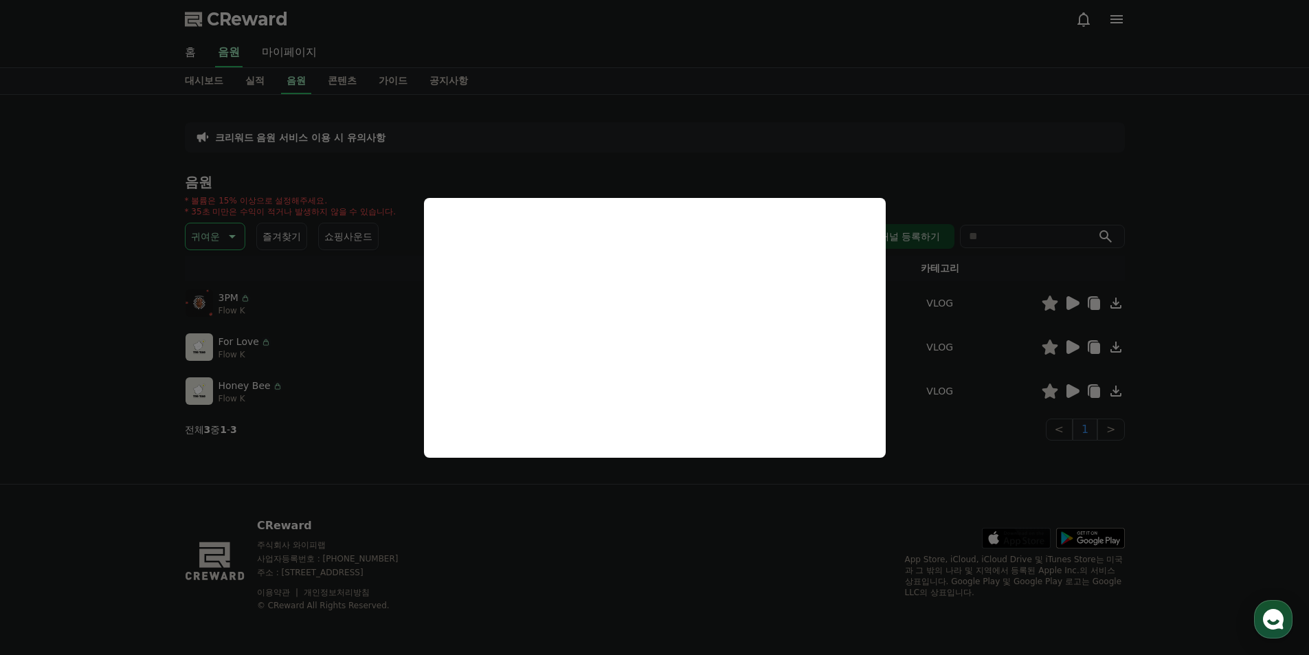
click at [63, 521] on button "close modal" at bounding box center [654, 327] width 1309 height 655
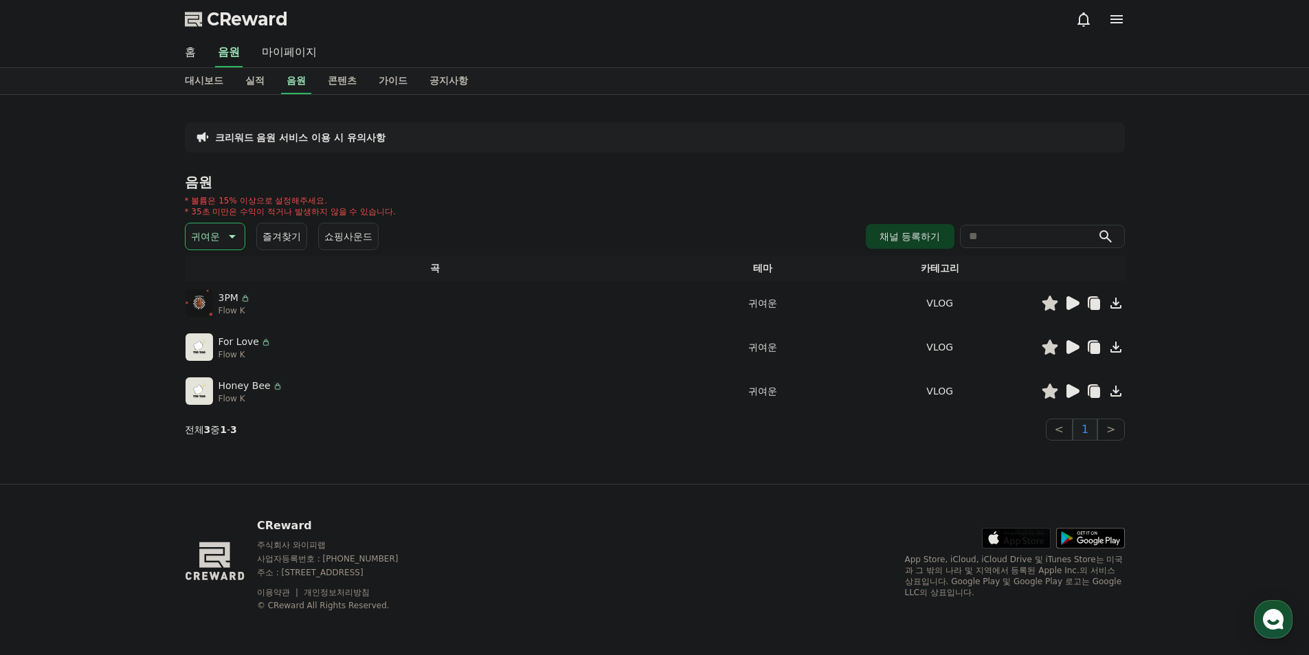
click at [1096, 302] on icon at bounding box center [1095, 304] width 10 height 11
click at [1284, 35] on div at bounding box center [1276, 36] width 22 height 13
click at [1122, 303] on icon at bounding box center [1116, 303] width 16 height 16
click at [1271, 34] on div at bounding box center [1276, 36] width 22 height 13
click at [881, 232] on button "채널 등록하기" at bounding box center [910, 236] width 88 height 25
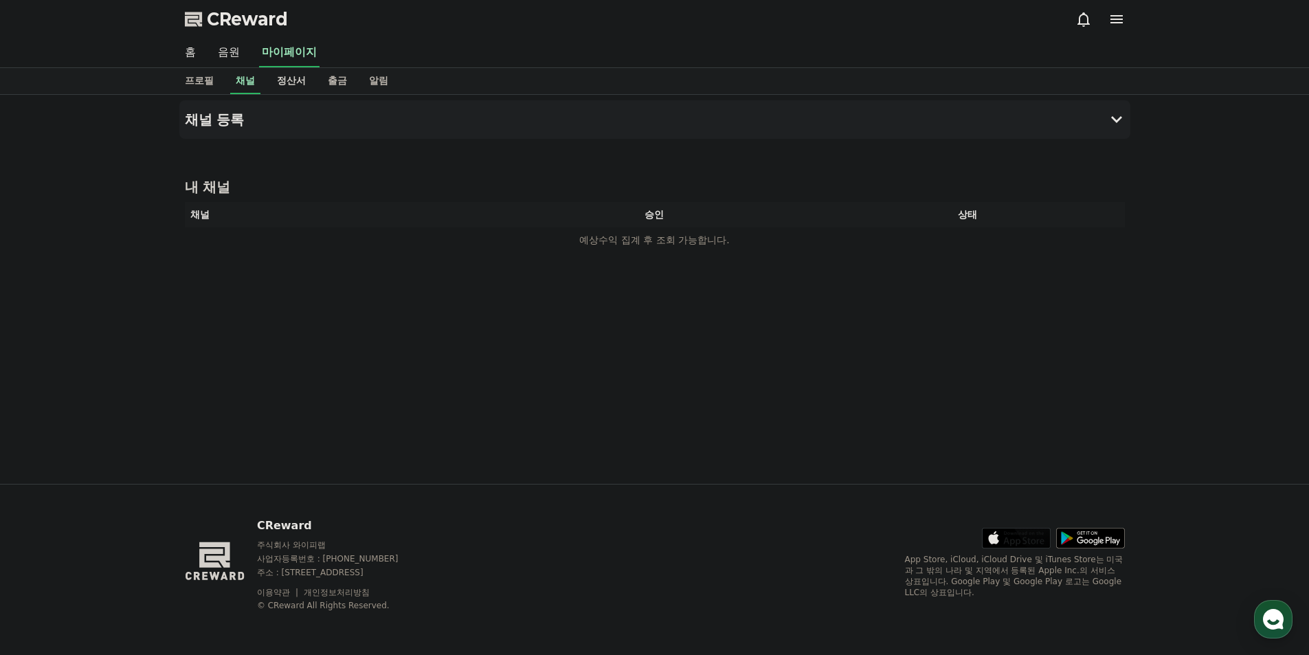
click at [286, 78] on link "정산서" at bounding box center [291, 81] width 51 height 26
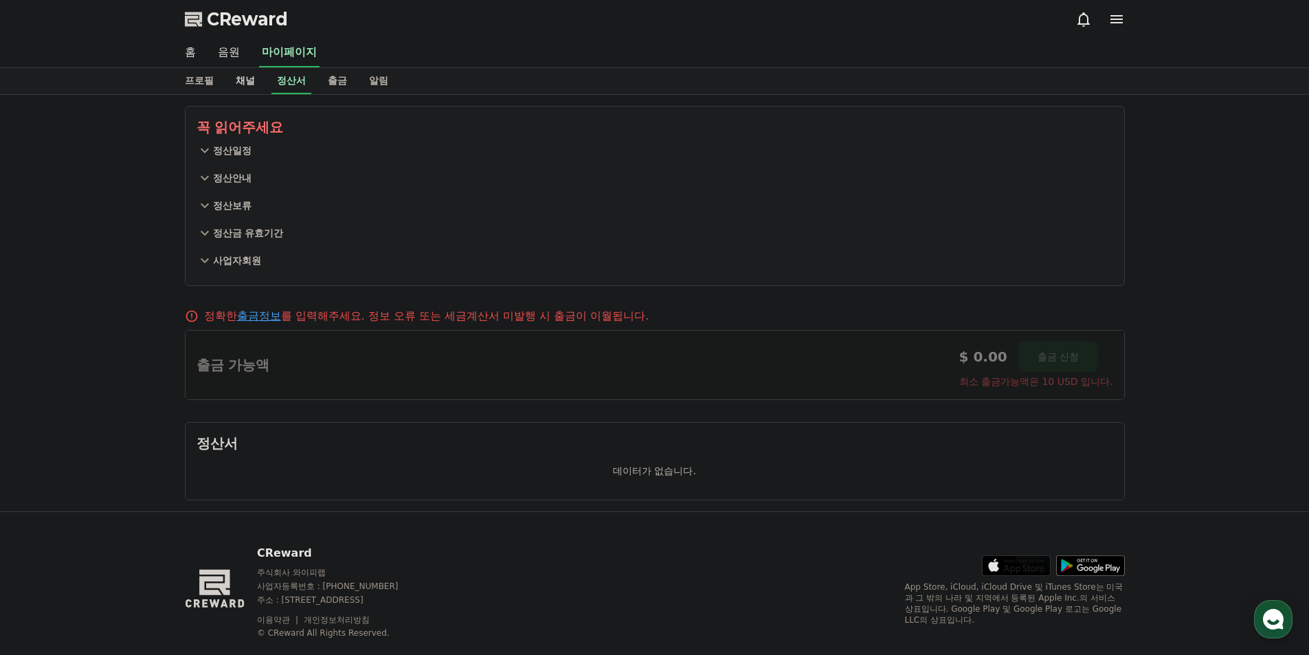
click at [256, 82] on link "채널" at bounding box center [245, 81] width 41 height 26
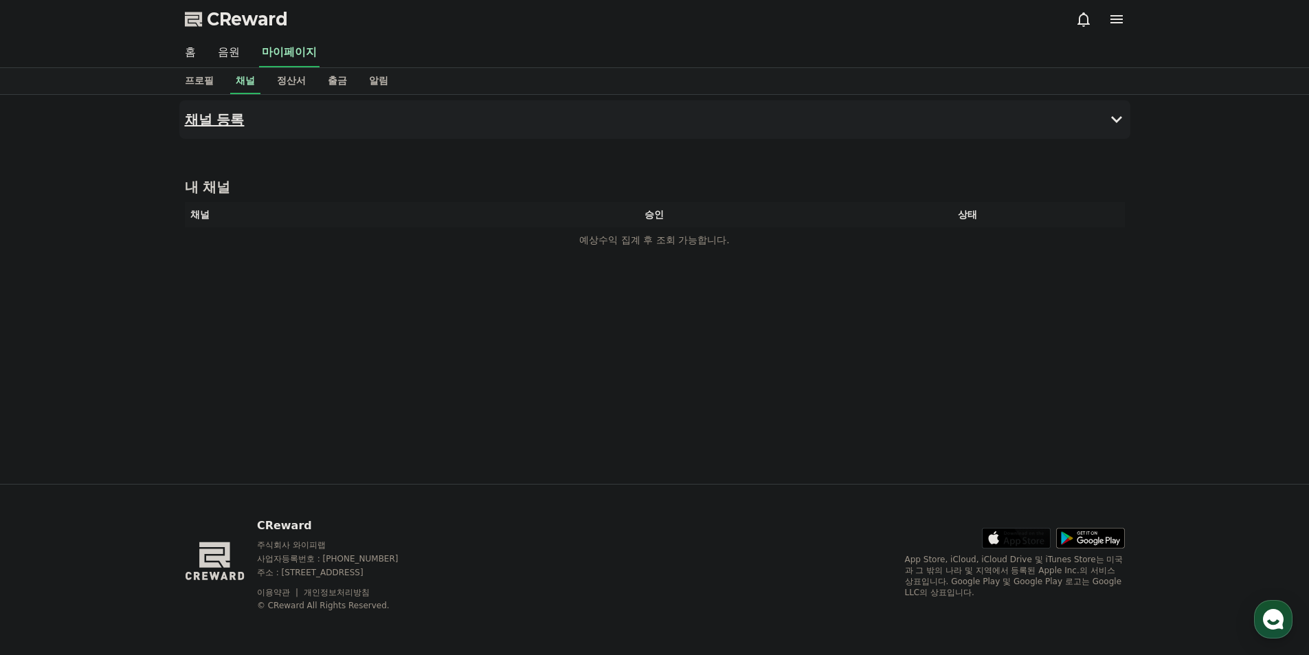
click at [304, 118] on button "채널 등록" at bounding box center [654, 119] width 951 height 38
click at [298, 120] on button "채널 등록" at bounding box center [654, 119] width 951 height 38
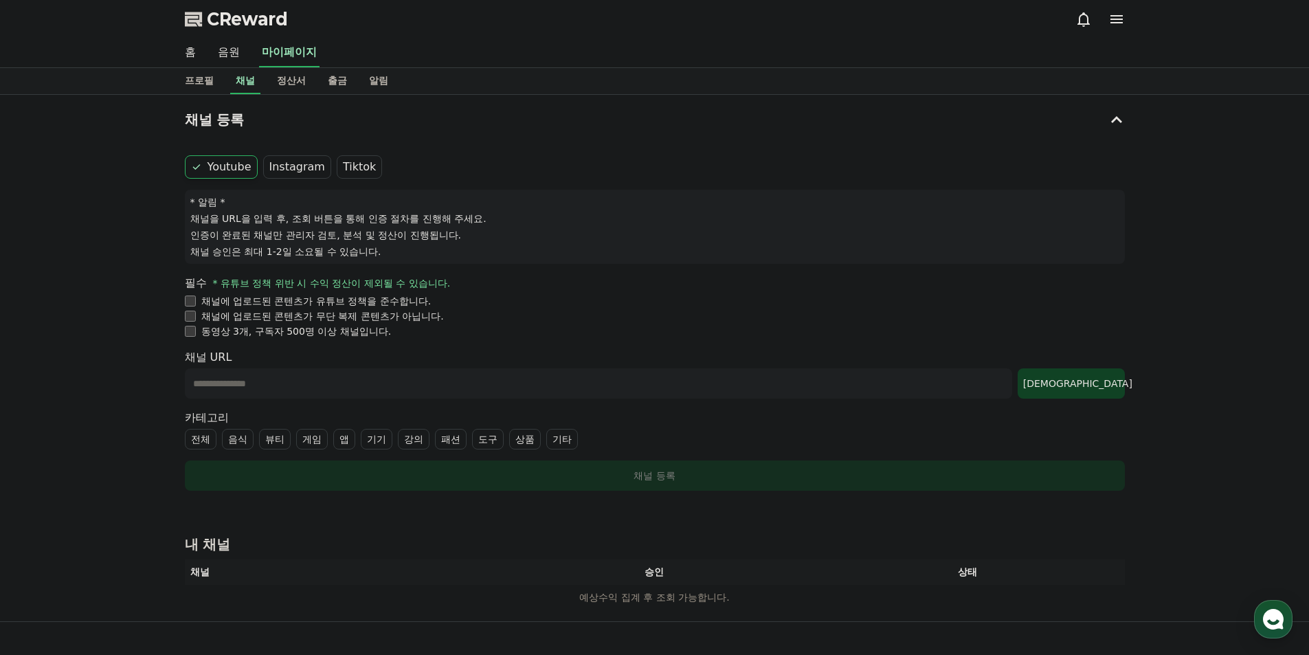
click at [290, 163] on label "Instagram" at bounding box center [297, 166] width 68 height 23
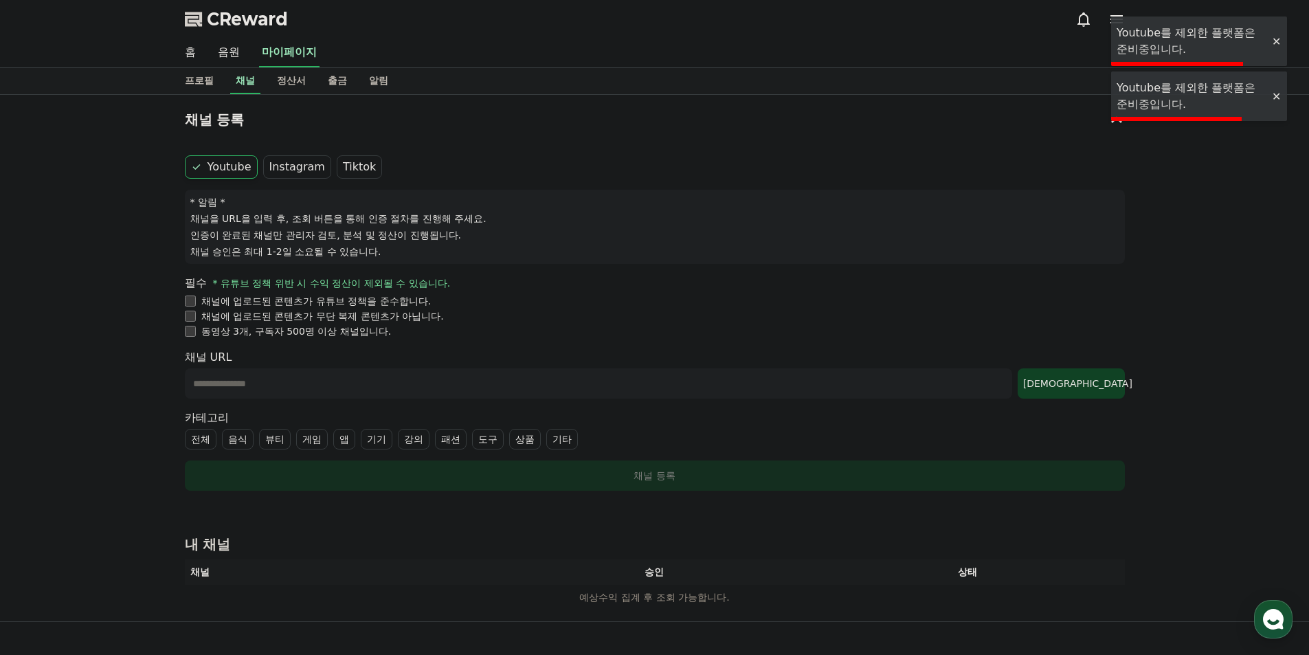
click at [1269, 100] on div at bounding box center [1276, 96] width 22 height 13
click at [1269, 100] on div "채널 등록 Youtube Instagram Tiktok * 알림 * 채널을 URL을 입력 후, 조회 버튼을 통해 인증 절차를 진행해 주세요. …" at bounding box center [654, 358] width 1309 height 527
click at [1275, 43] on div at bounding box center [1276, 41] width 22 height 13
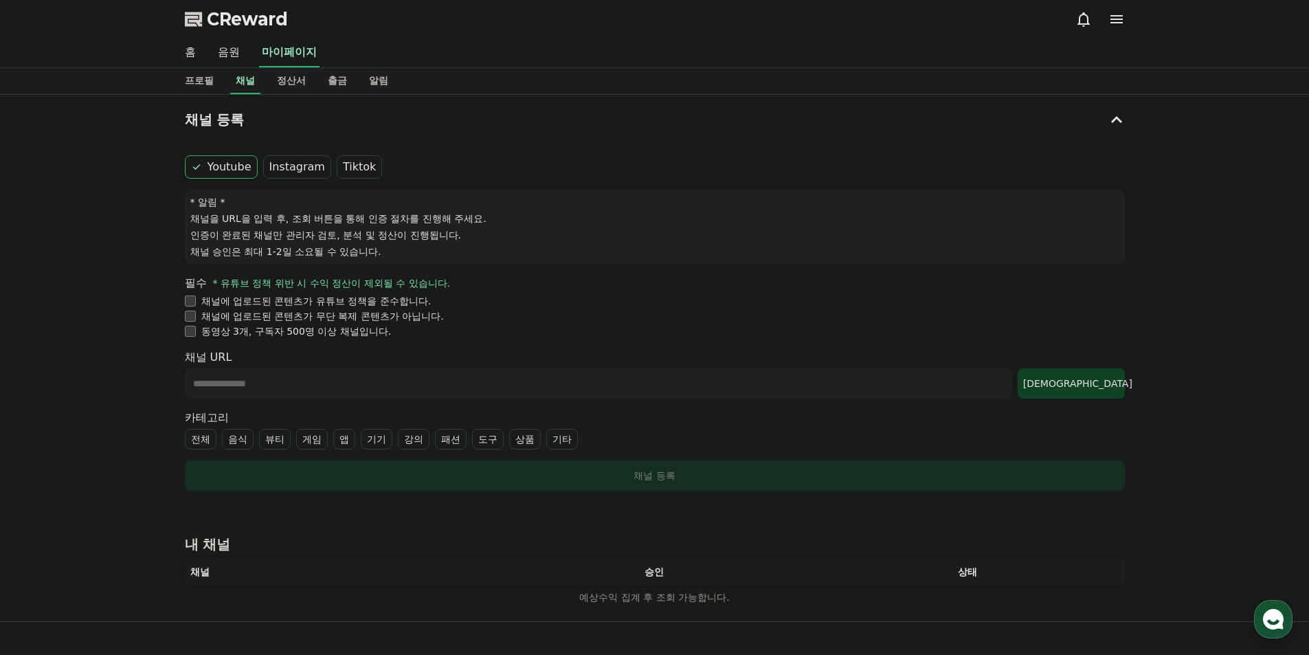
click at [353, 167] on label "Tiktok" at bounding box center [359, 166] width 45 height 23
click at [1276, 41] on div at bounding box center [1276, 41] width 22 height 13
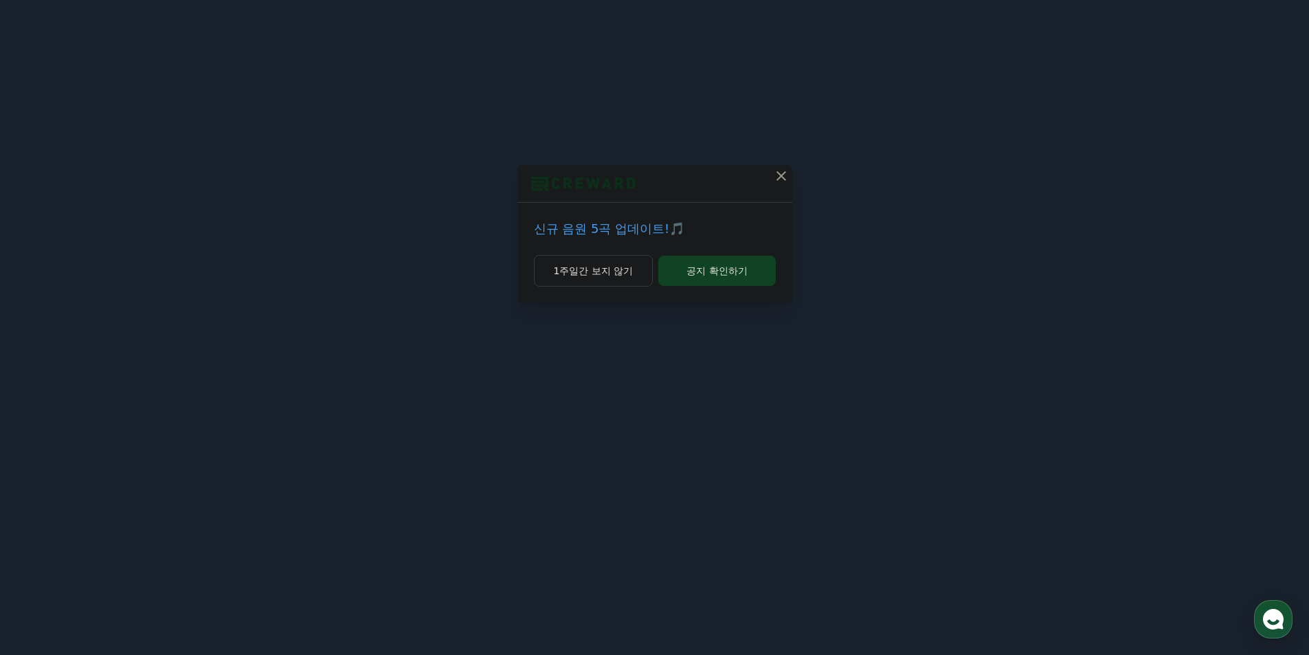
click at [761, 176] on div at bounding box center [655, 184] width 275 height 38
click at [784, 181] on icon at bounding box center [781, 176] width 16 height 16
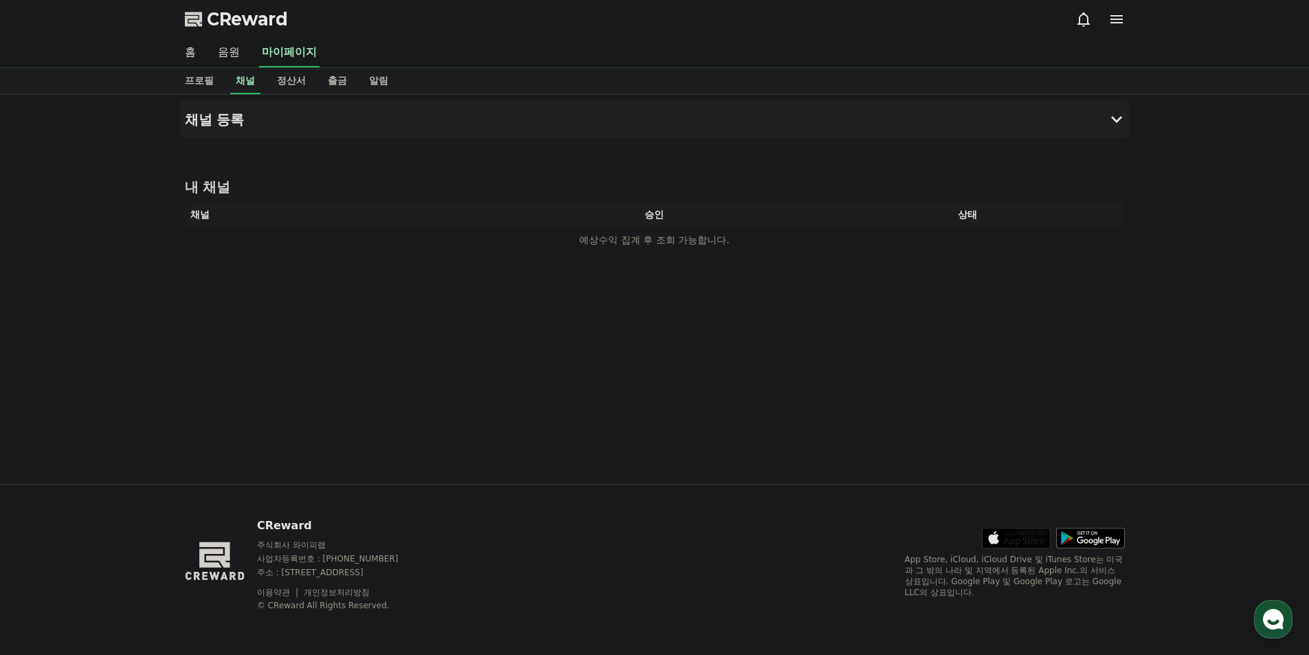
select select "**********"
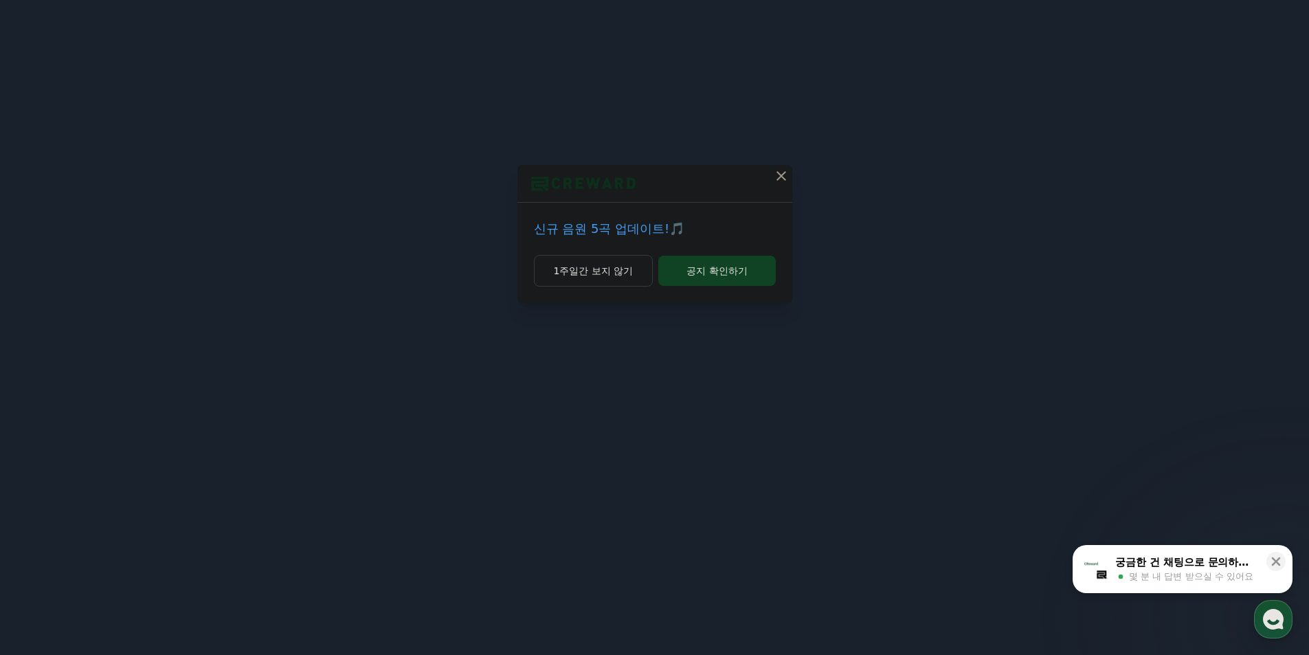
click at [788, 175] on icon at bounding box center [781, 176] width 16 height 16
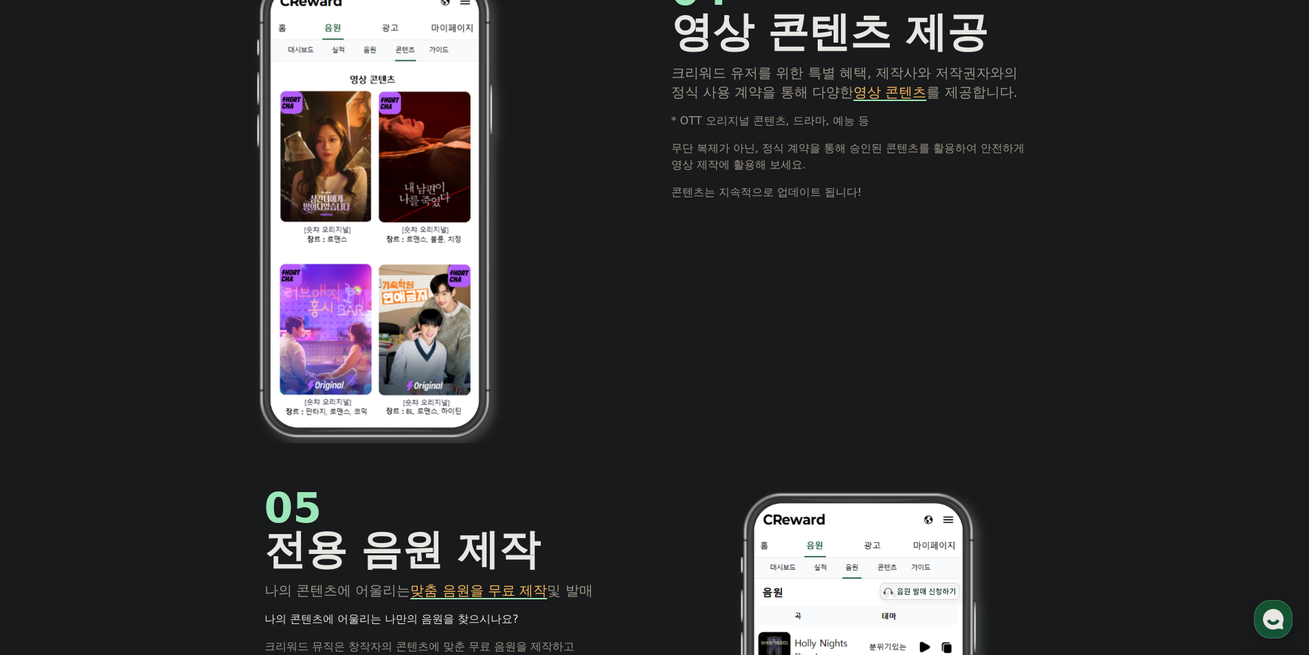
scroll to position [3168, 0]
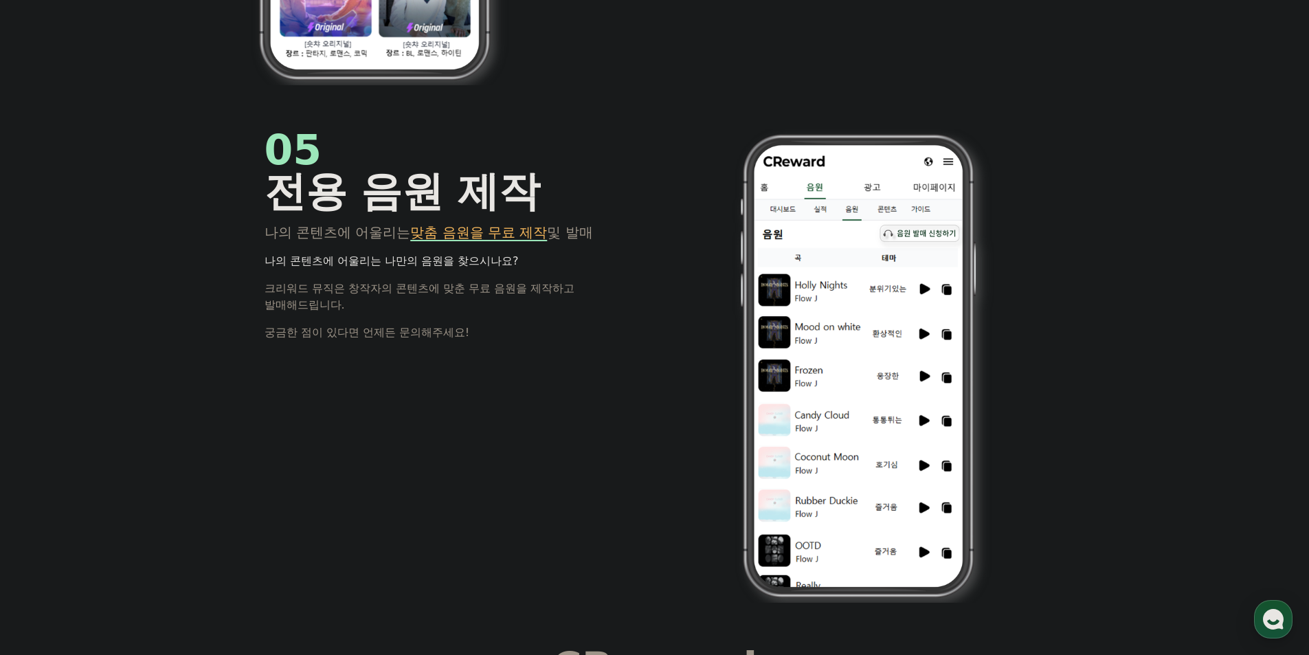
drag, startPoint x: 1298, startPoint y: 490, endPoint x: 1295, endPoint y: 515, distance: 25.0
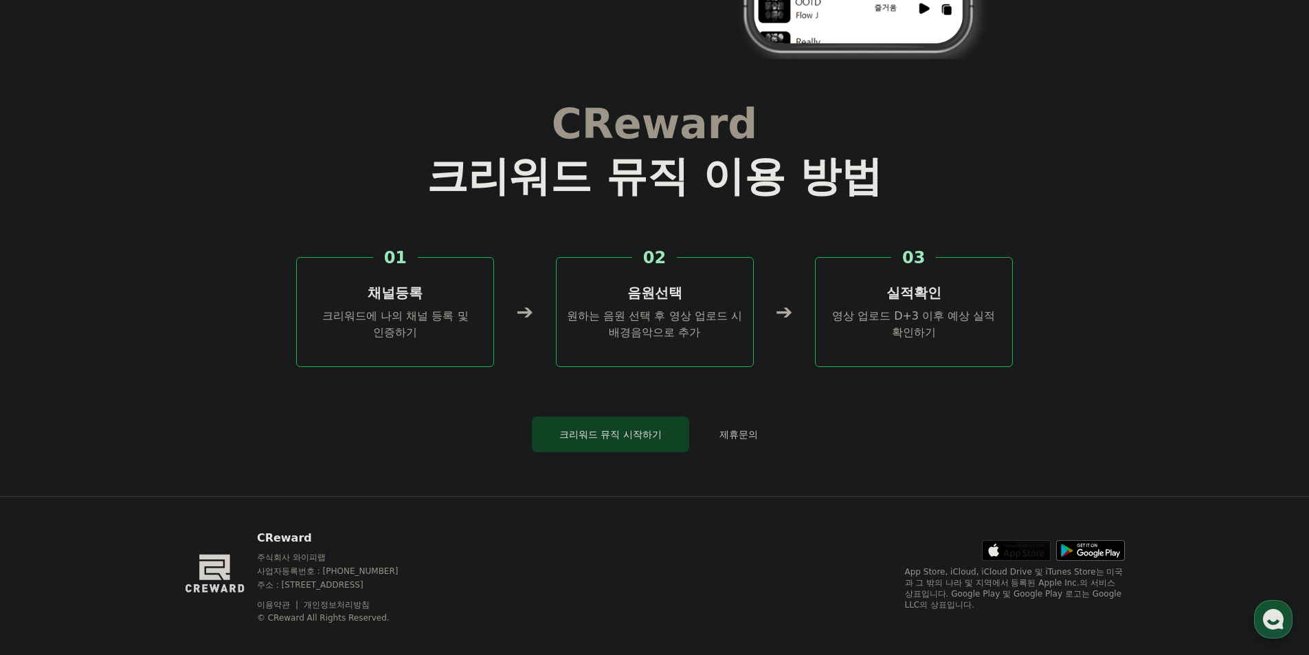
scroll to position [3724, 0]
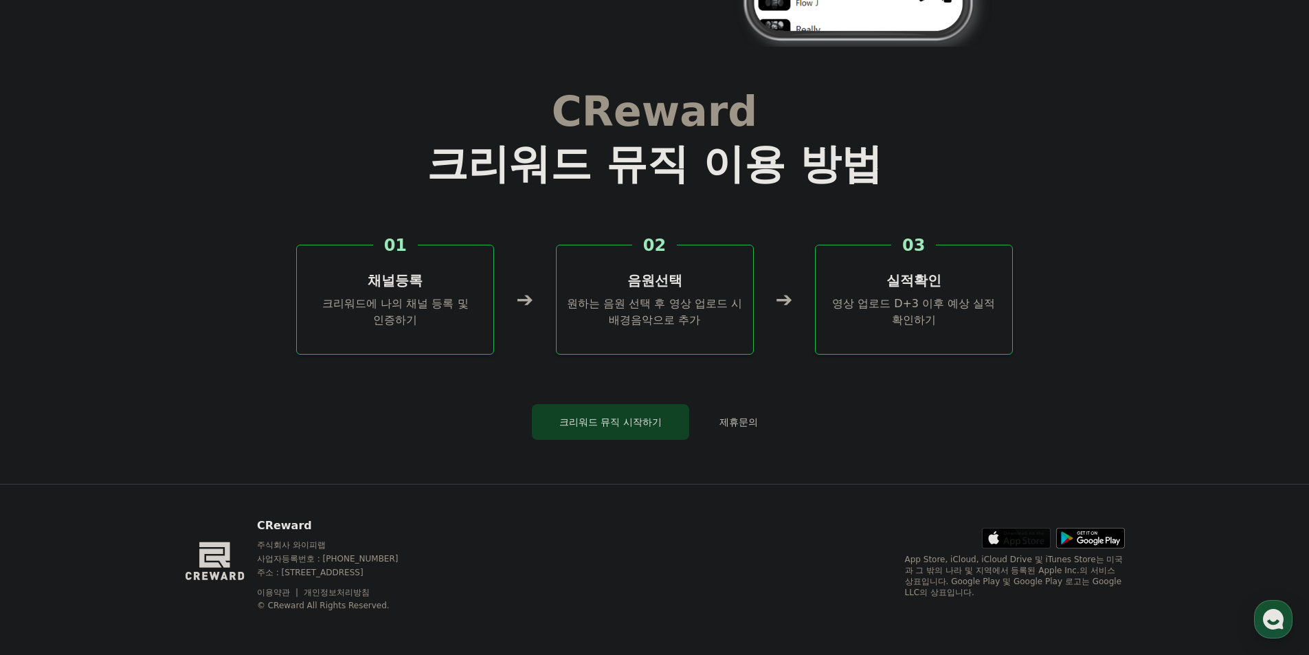
click at [418, 336] on div "01 채널등록 크리워드에 나의 채널 등록 및 인증하기" at bounding box center [395, 300] width 198 height 110
click at [416, 331] on div "01 채널등록 크리워드에 나의 채널 등록 및 인증하기" at bounding box center [395, 300] width 198 height 110
click at [613, 428] on button "크리워드 뮤직 시작하기" at bounding box center [610, 422] width 157 height 36
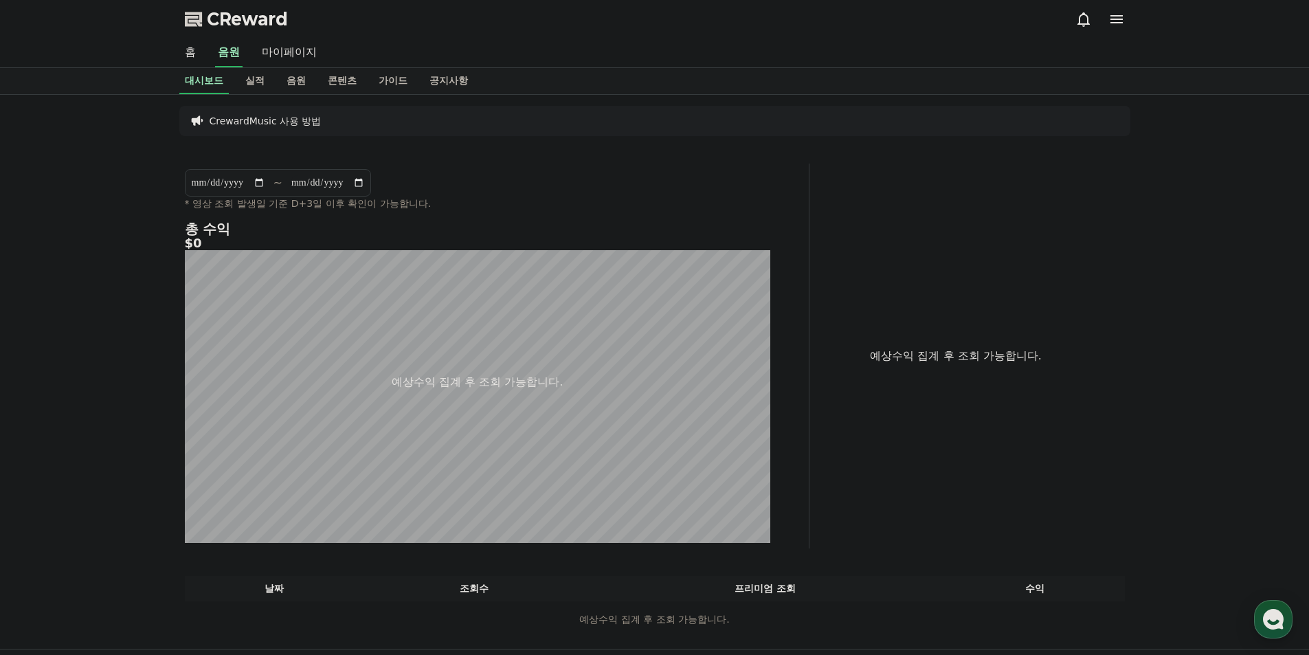
click at [428, 379] on p "예상수익 집계 후 조회 가능합니다." at bounding box center [477, 382] width 171 height 16
click at [267, 120] on p "CrewardMusic 사용 방법" at bounding box center [266, 121] width 112 height 14
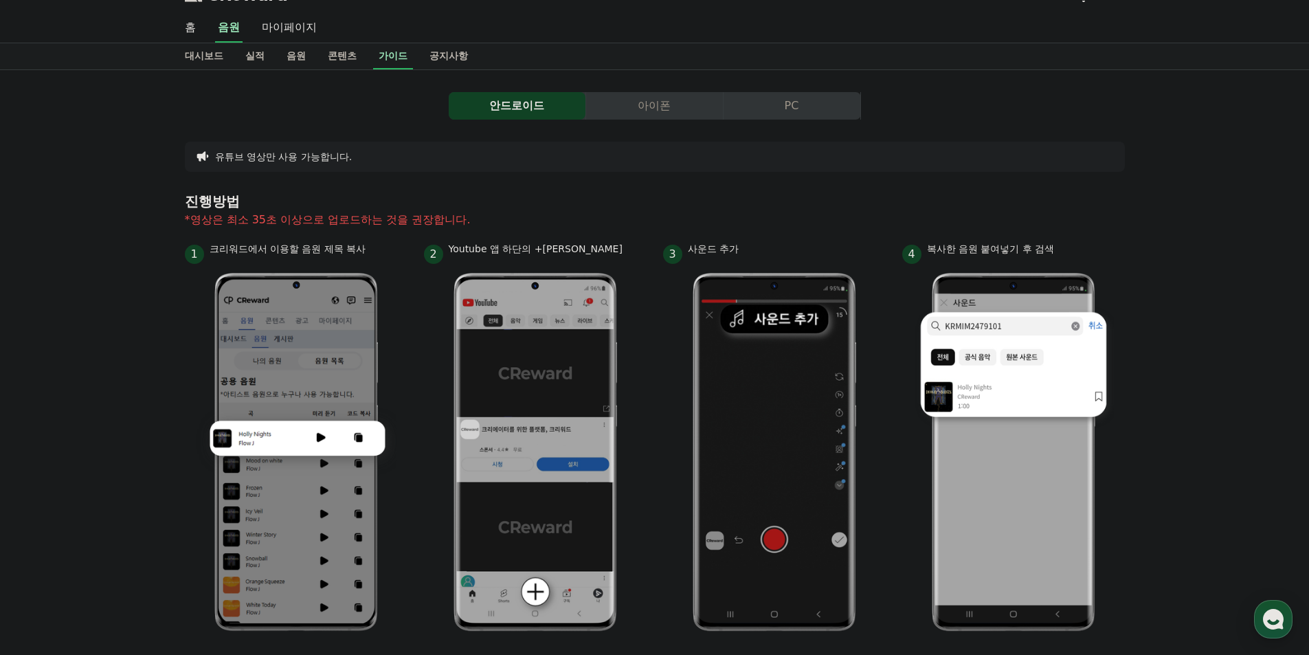
scroll to position [69, 0]
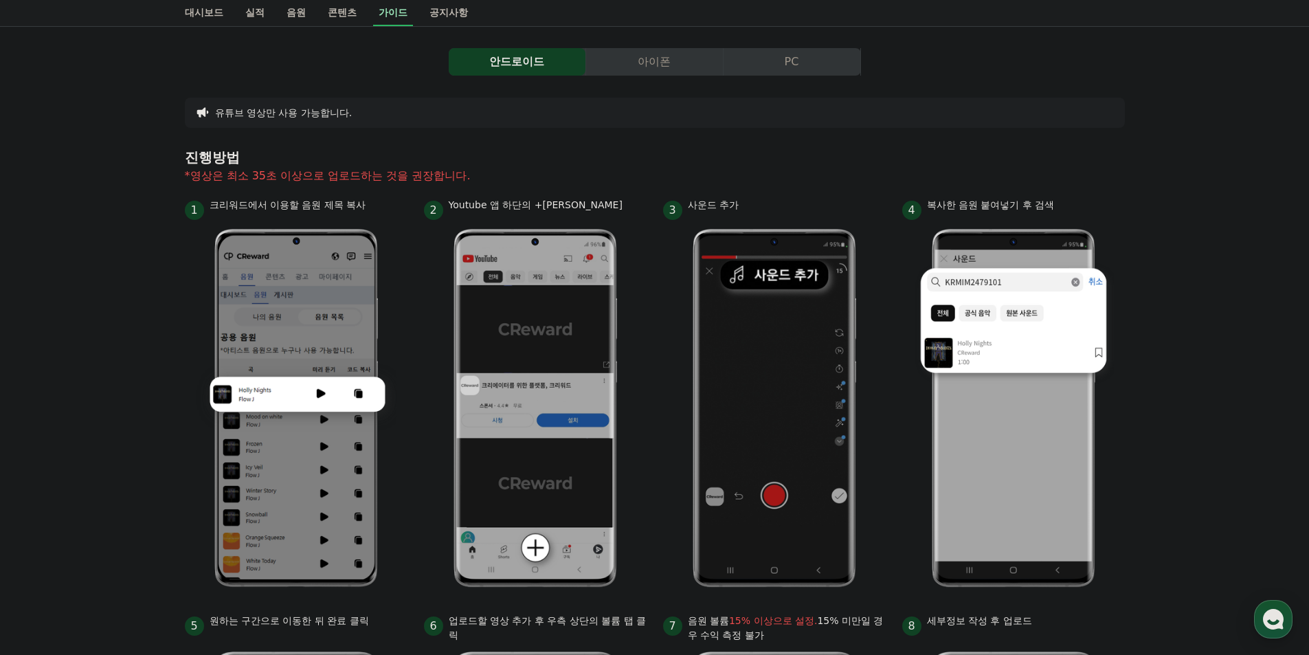
click at [807, 64] on button "PC" at bounding box center [792, 61] width 137 height 27
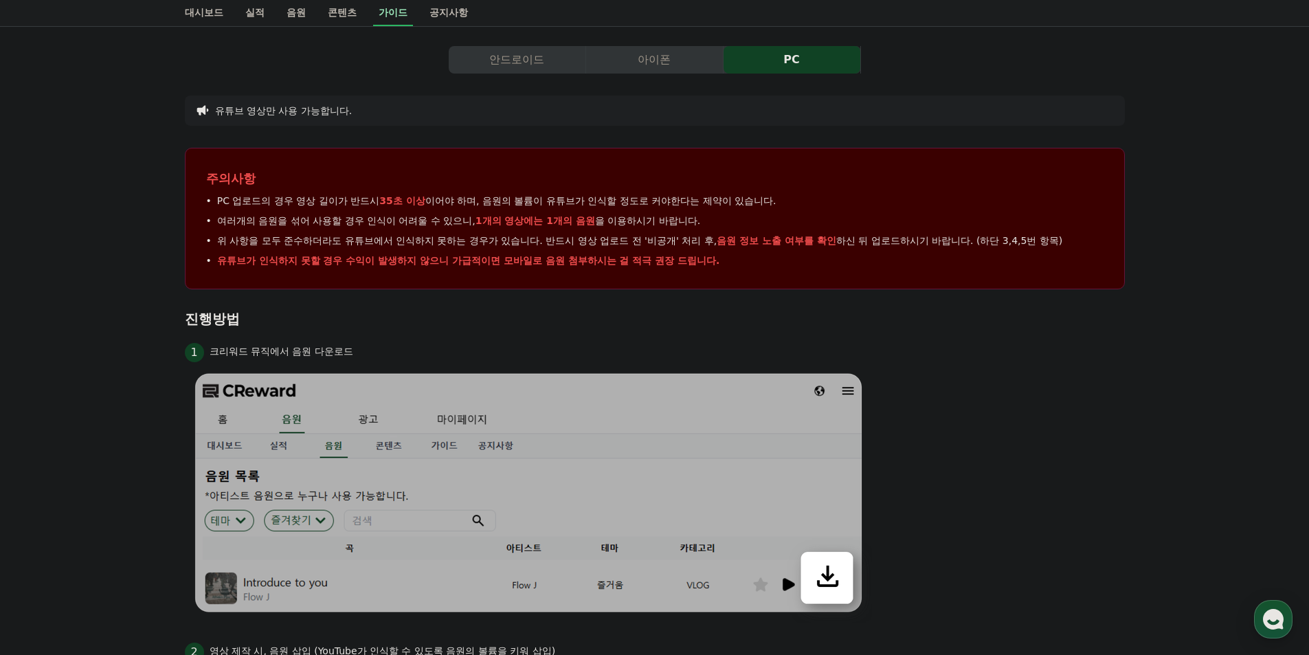
scroll to position [69, 0]
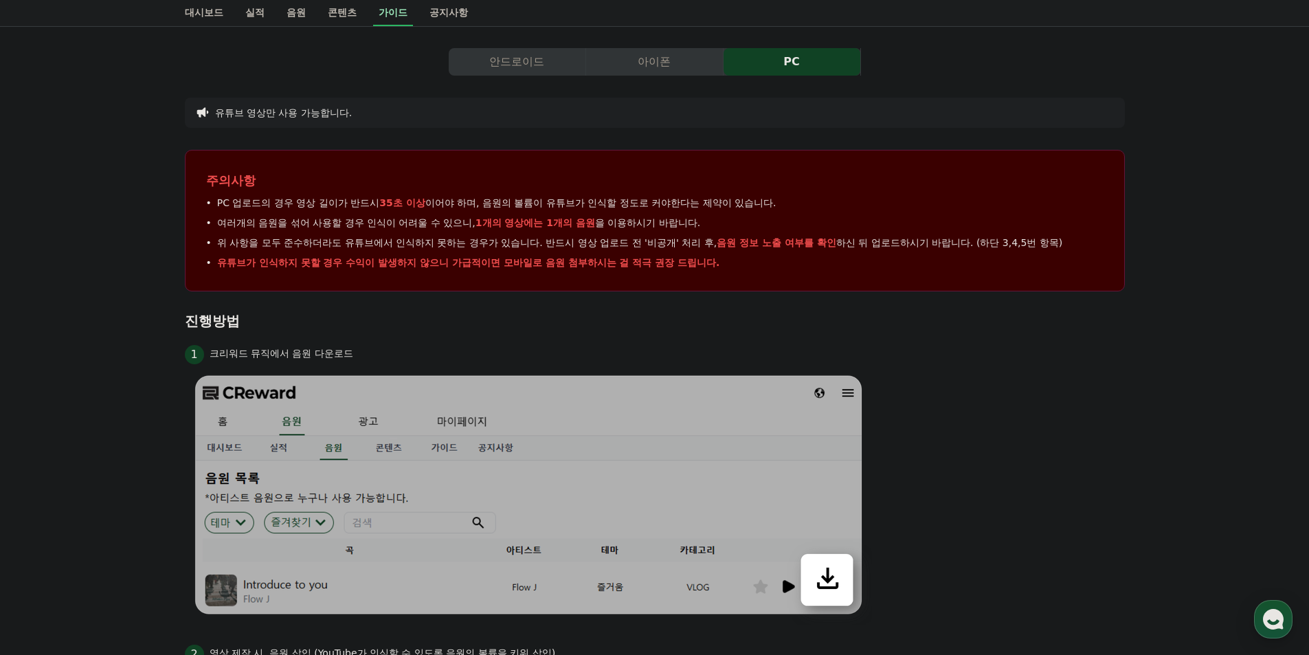
click at [522, 63] on button "안드로이드" at bounding box center [517, 61] width 137 height 27
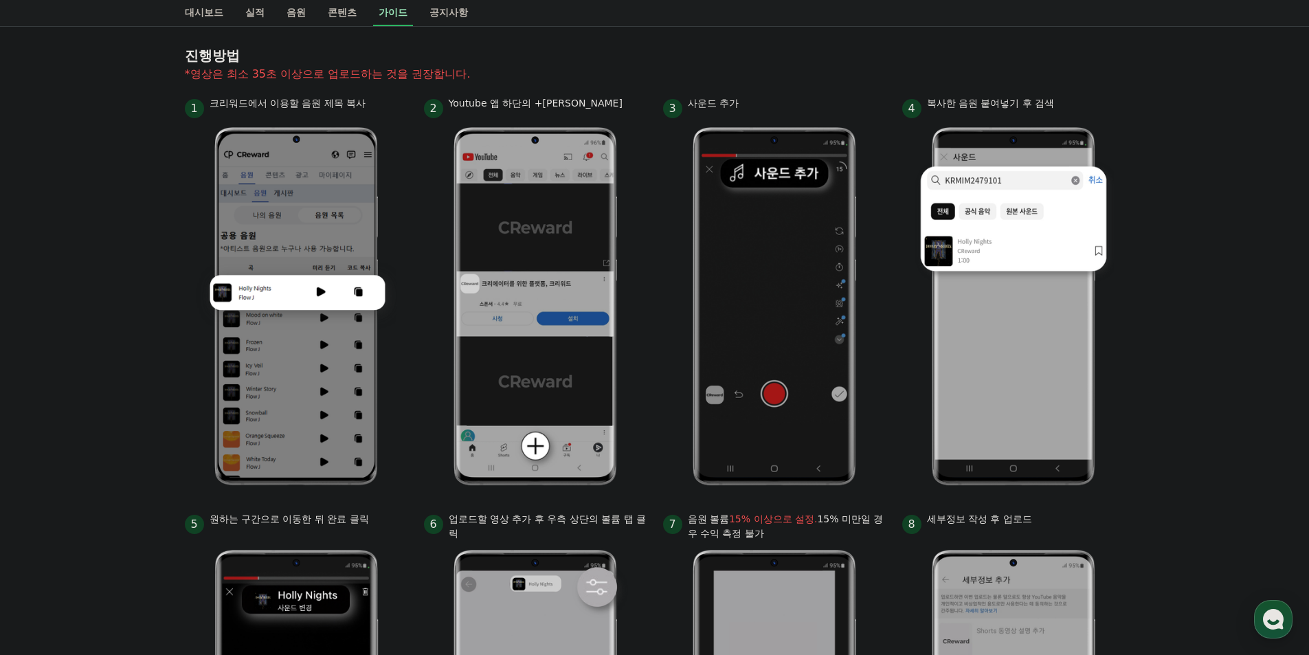
scroll to position [137, 0]
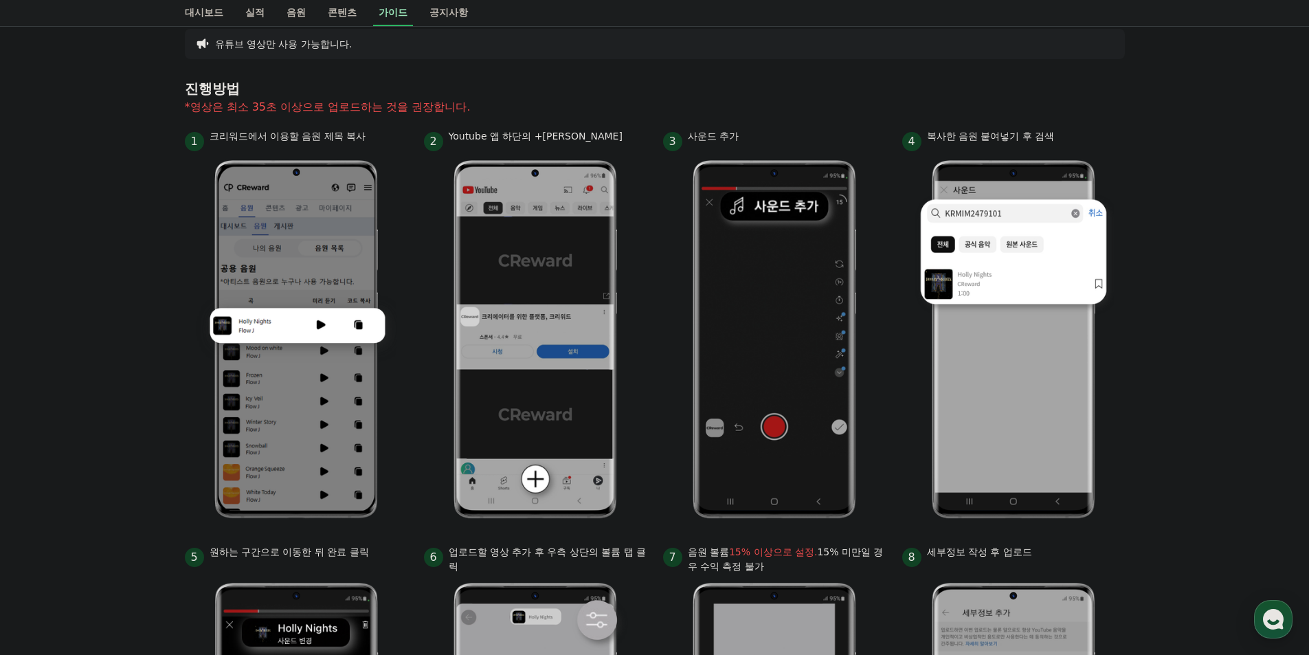
click at [0, 345] on div "안드로이드 아이폰 PC 유튜브 영상만 사용 가능합니다. 진행방법 *영상은 최소 35초 이상으로 업로드하는 것을 권장합니다. 1 크리워드에서 이…" at bounding box center [654, 459] width 1309 height 1005
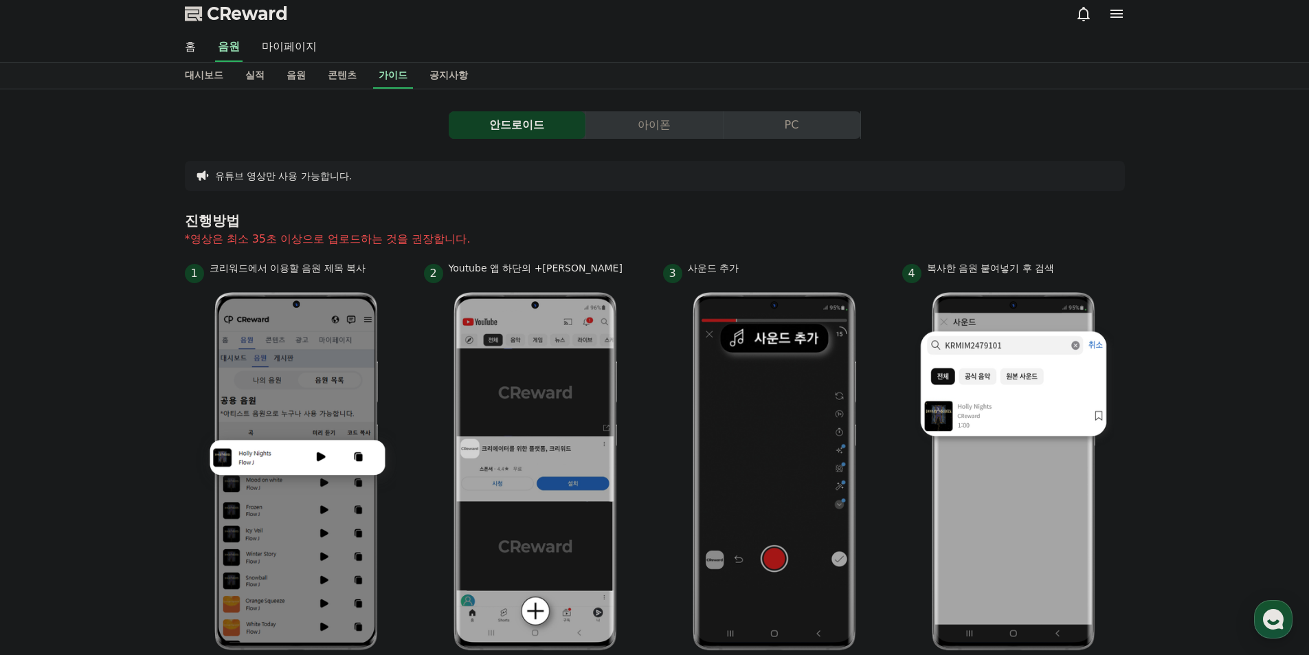
scroll to position [0, 0]
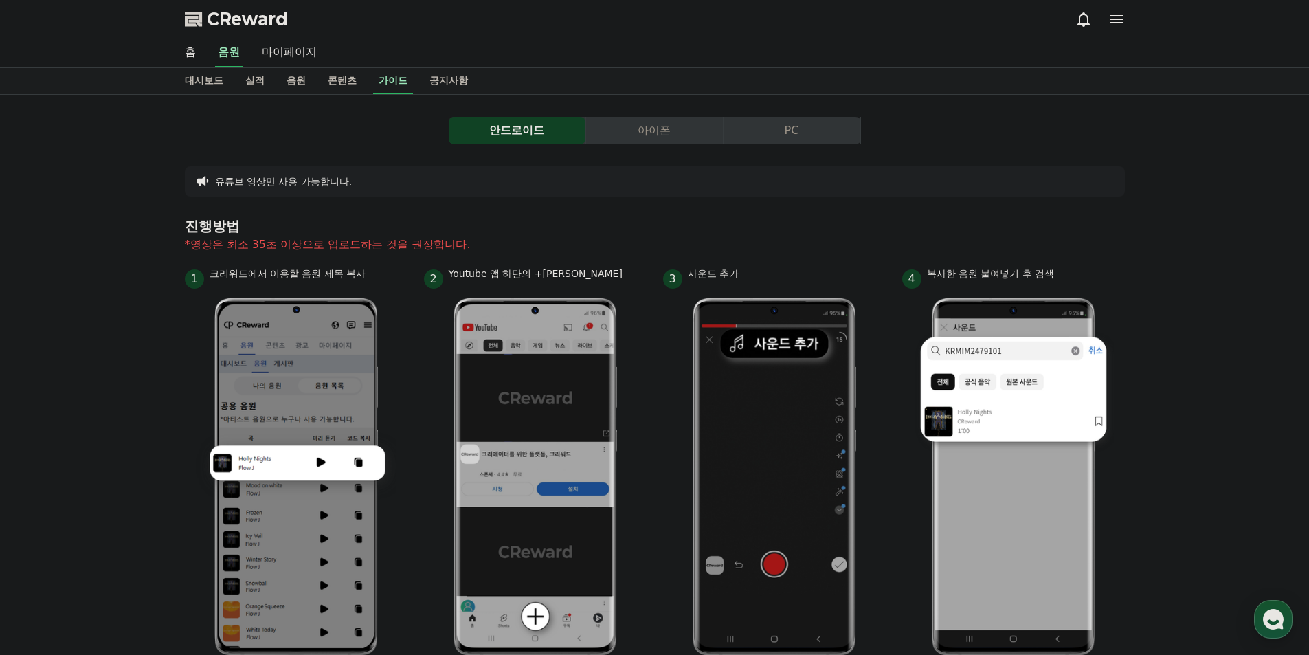
click at [1111, 20] on icon at bounding box center [1117, 19] width 12 height 8
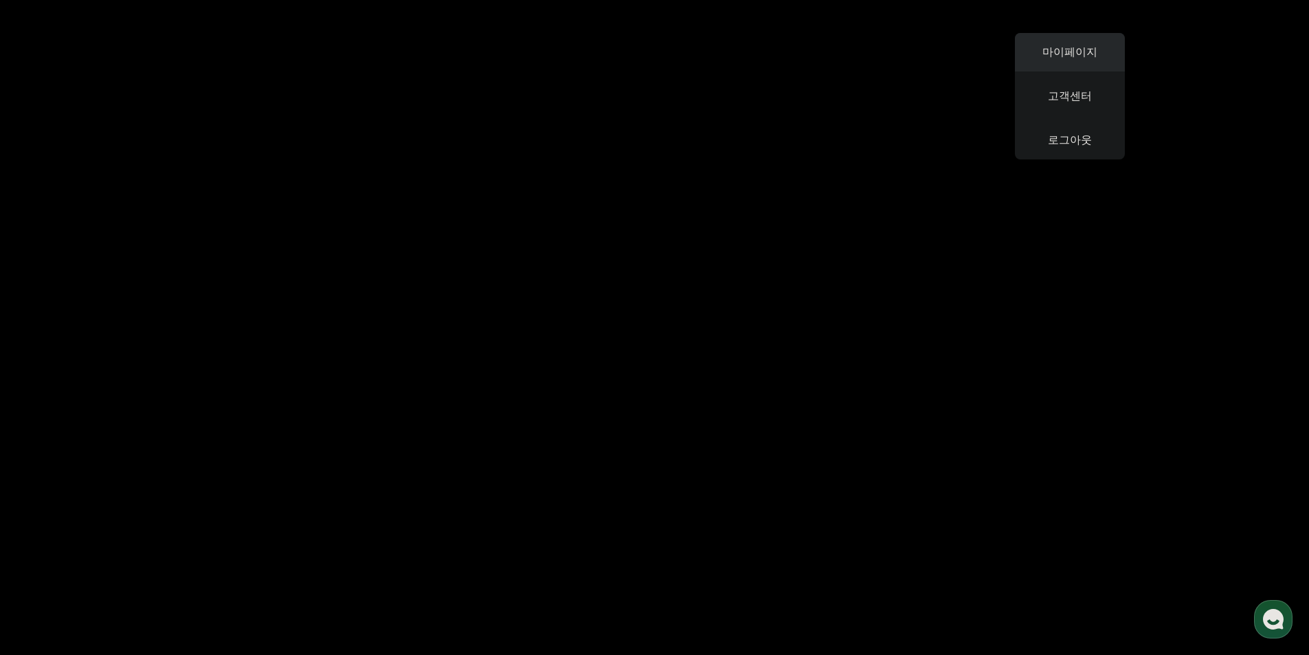
click at [1092, 50] on link "마이페이지" at bounding box center [1070, 52] width 110 height 38
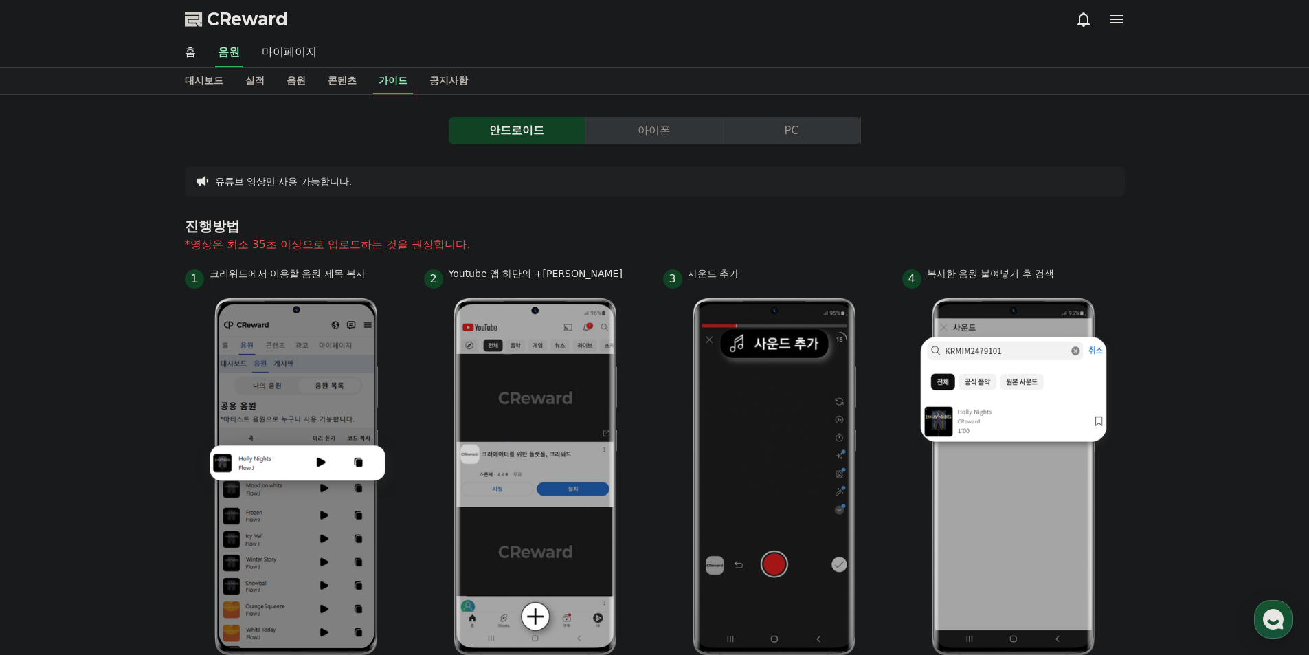
select select "**********"
click at [202, 86] on link "대시보드" at bounding box center [204, 81] width 60 height 26
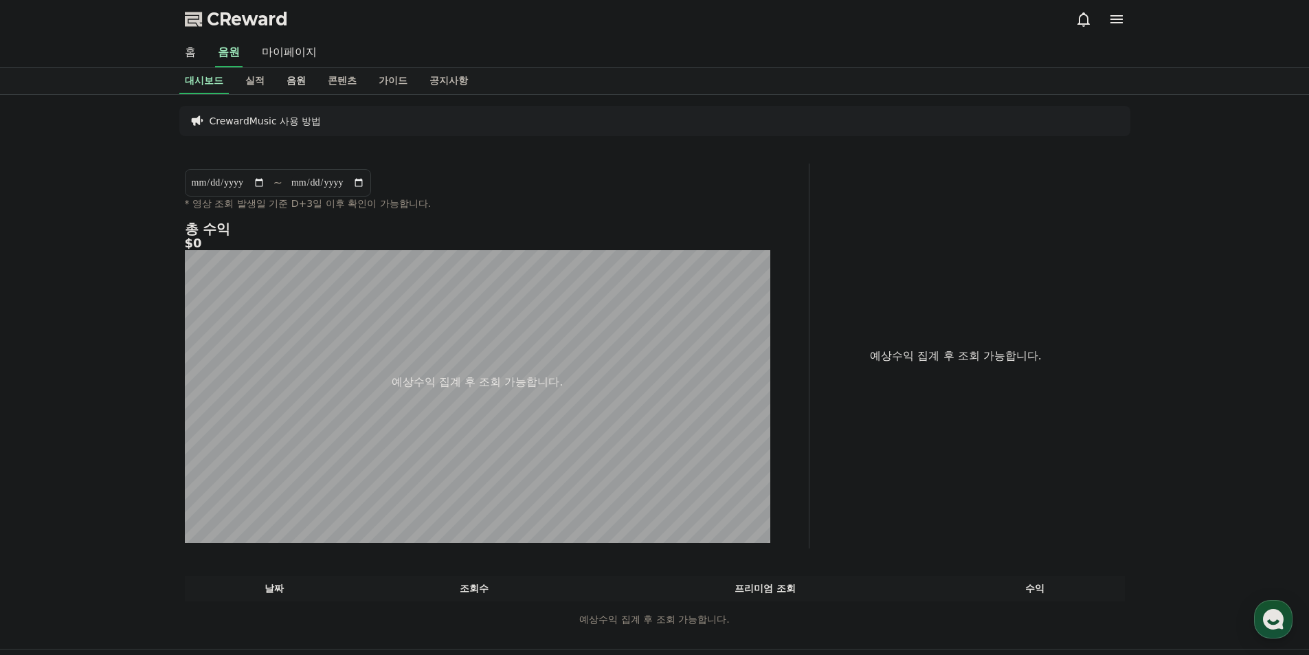
click at [304, 78] on link "음원" at bounding box center [296, 81] width 41 height 26
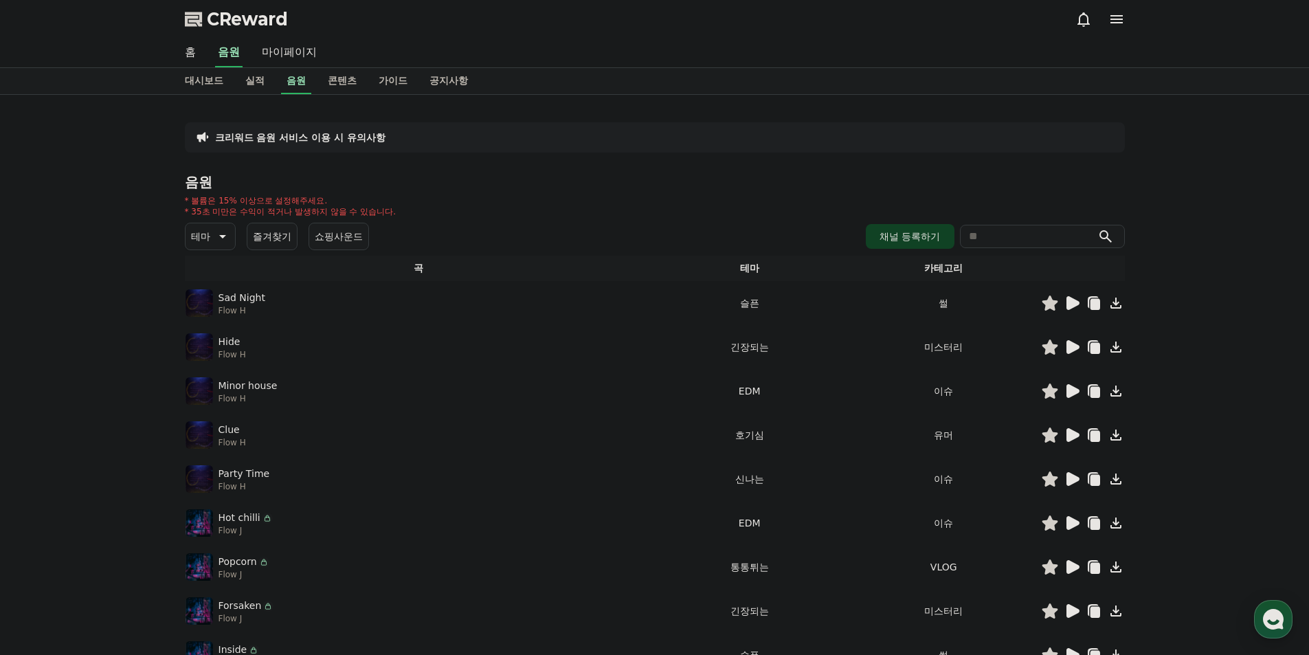
click at [217, 234] on icon at bounding box center [221, 236] width 16 height 16
click at [214, 288] on button "귀여운" at bounding box center [207, 278] width 40 height 30
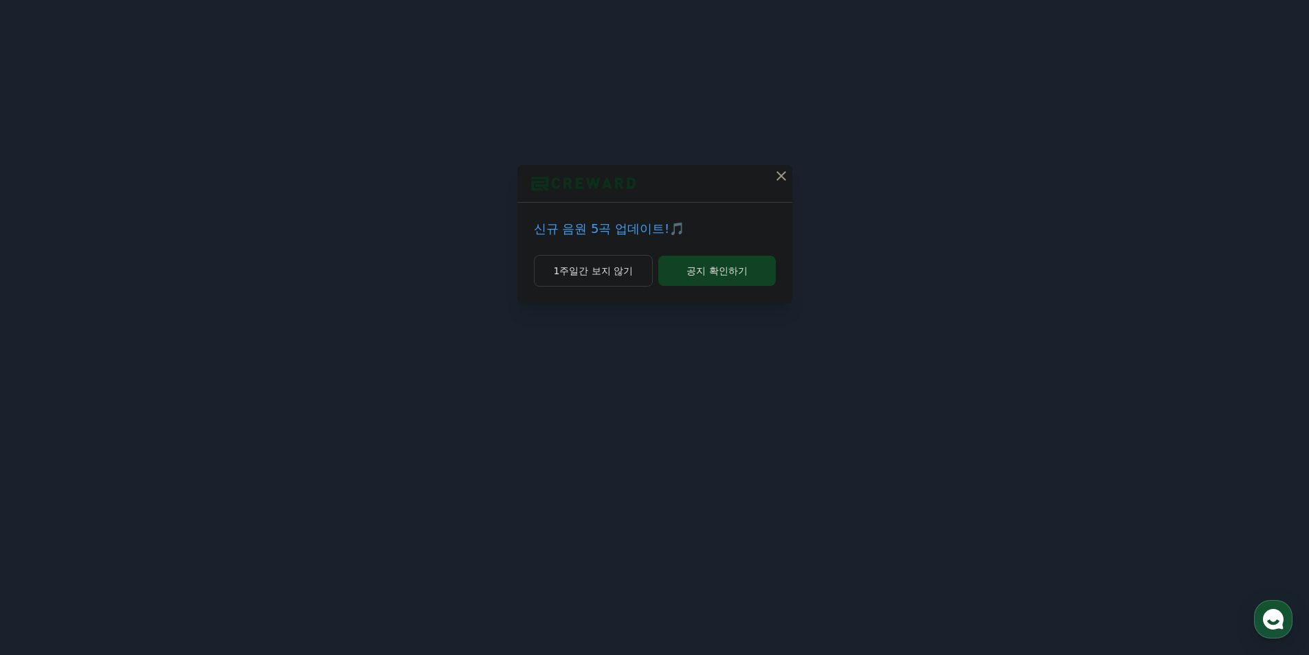
click at [774, 176] on icon at bounding box center [781, 176] width 16 height 16
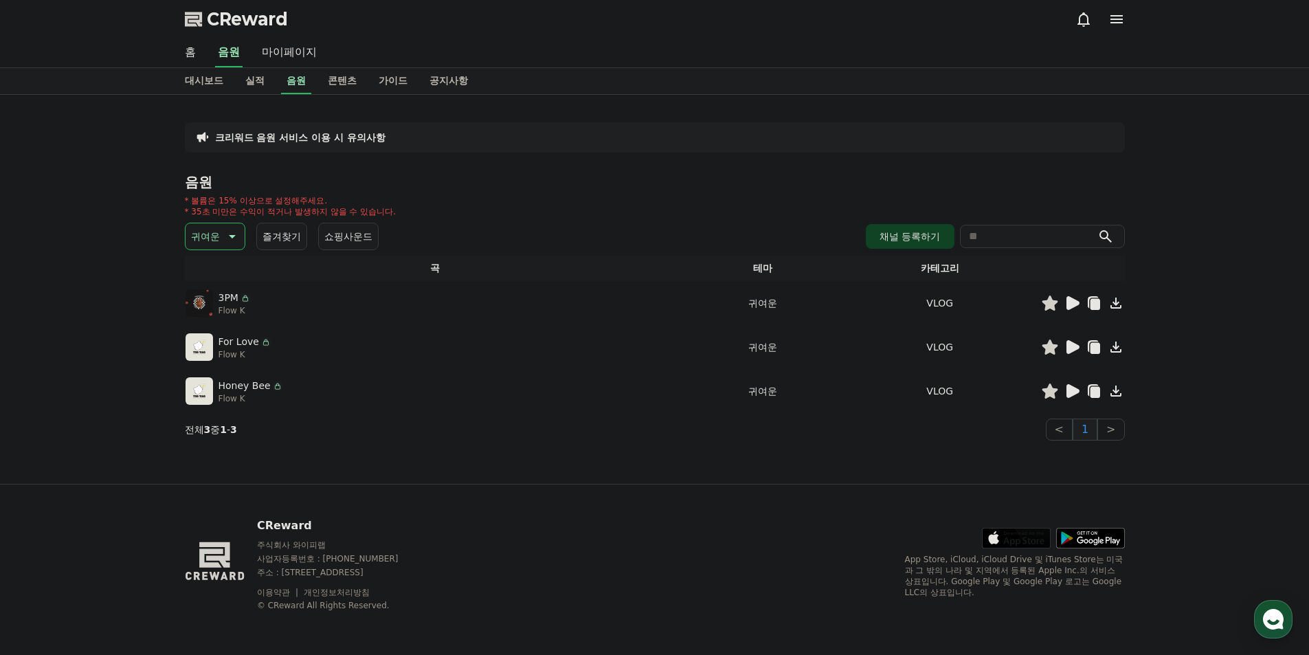
click at [1072, 306] on icon at bounding box center [1073, 303] width 13 height 14
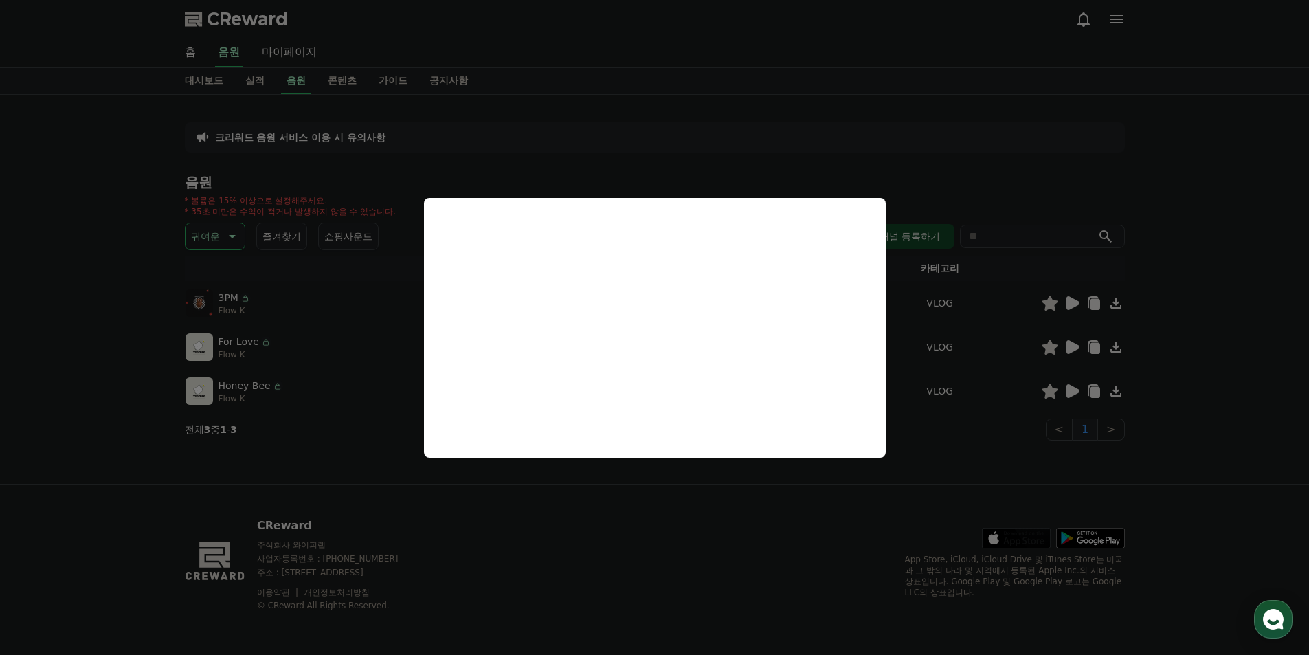
click at [624, 503] on button "close modal" at bounding box center [654, 327] width 1309 height 655
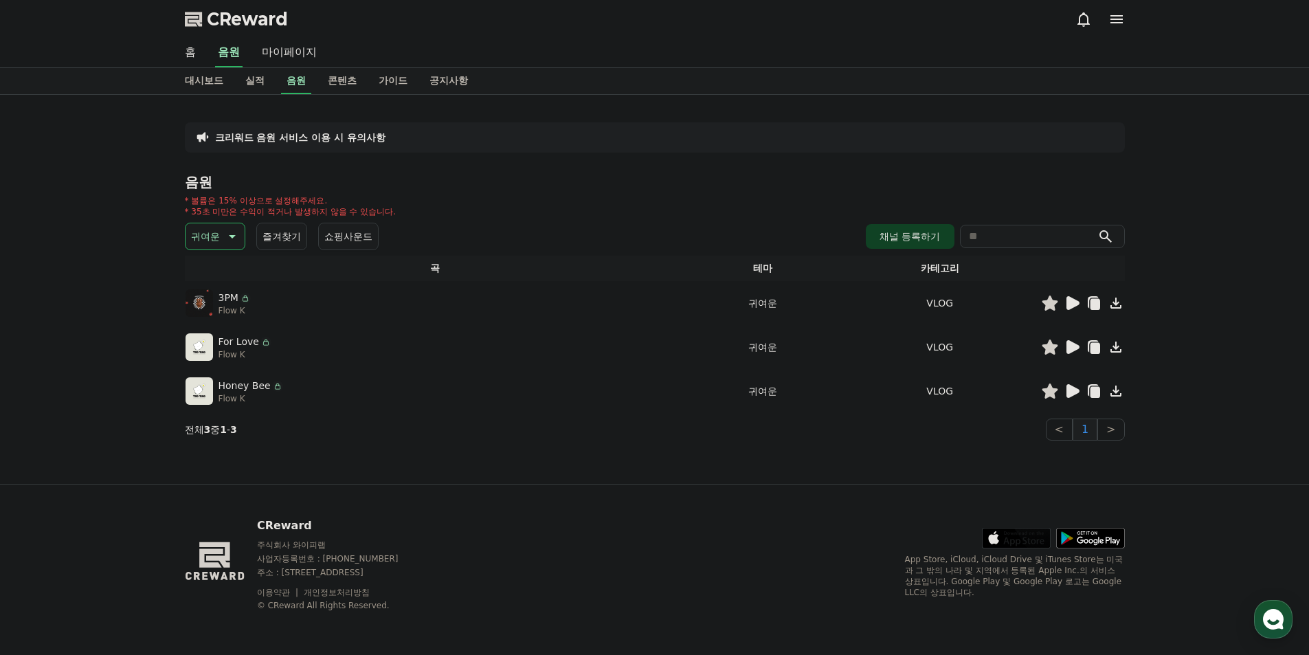
click at [1048, 305] on icon at bounding box center [1050, 303] width 16 height 15
click at [1098, 309] on icon at bounding box center [1095, 304] width 10 height 11
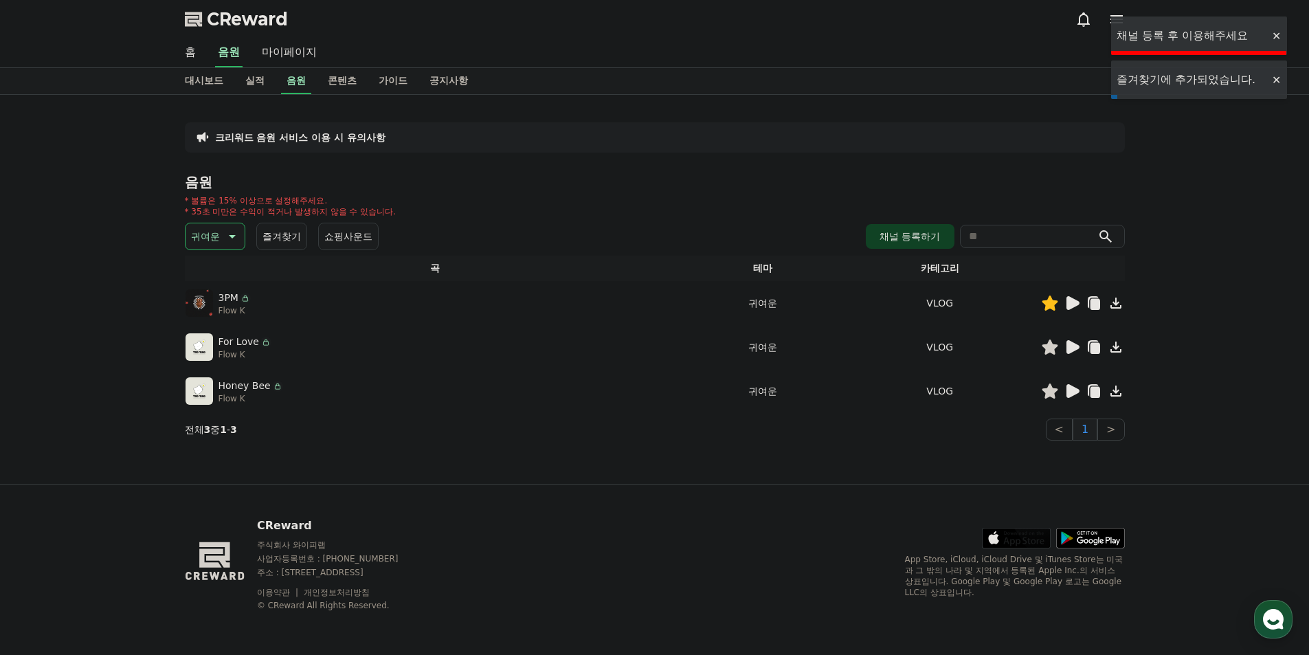
click at [1098, 309] on icon at bounding box center [1095, 304] width 10 height 11
click at [1111, 303] on icon at bounding box center [1116, 303] width 16 height 16
